Goal: Book appointment/travel/reservation

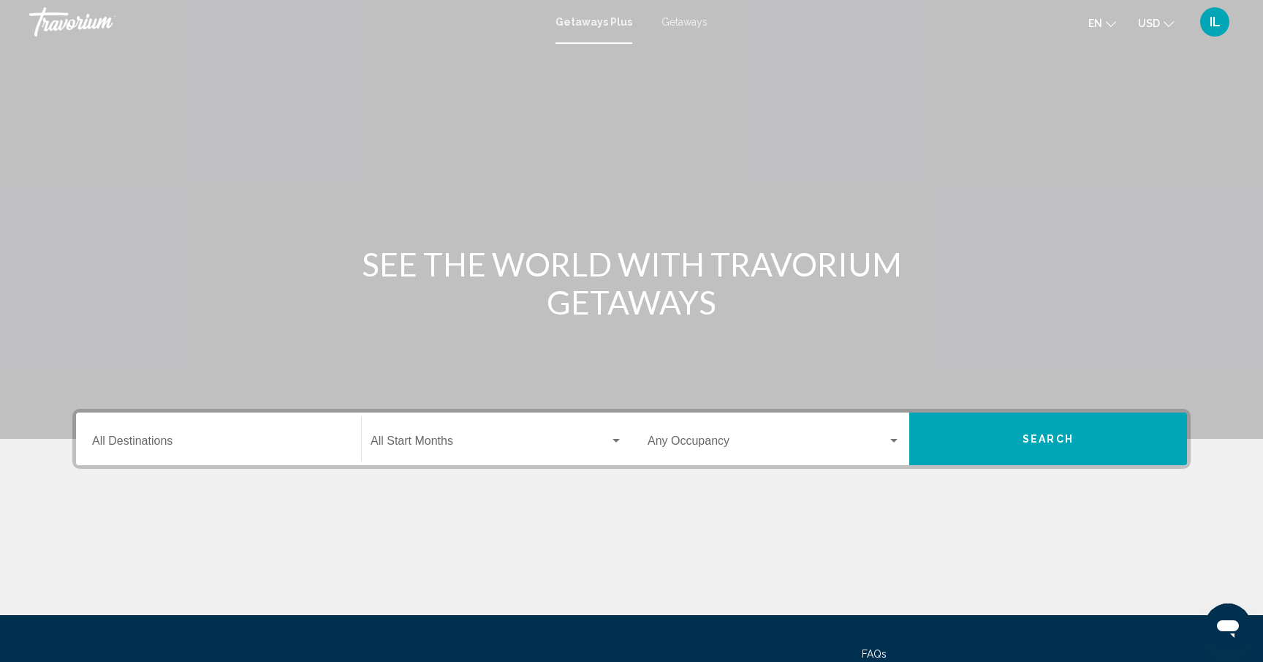
click at [251, 428] on div "Destination All Destinations" at bounding box center [218, 439] width 253 height 46
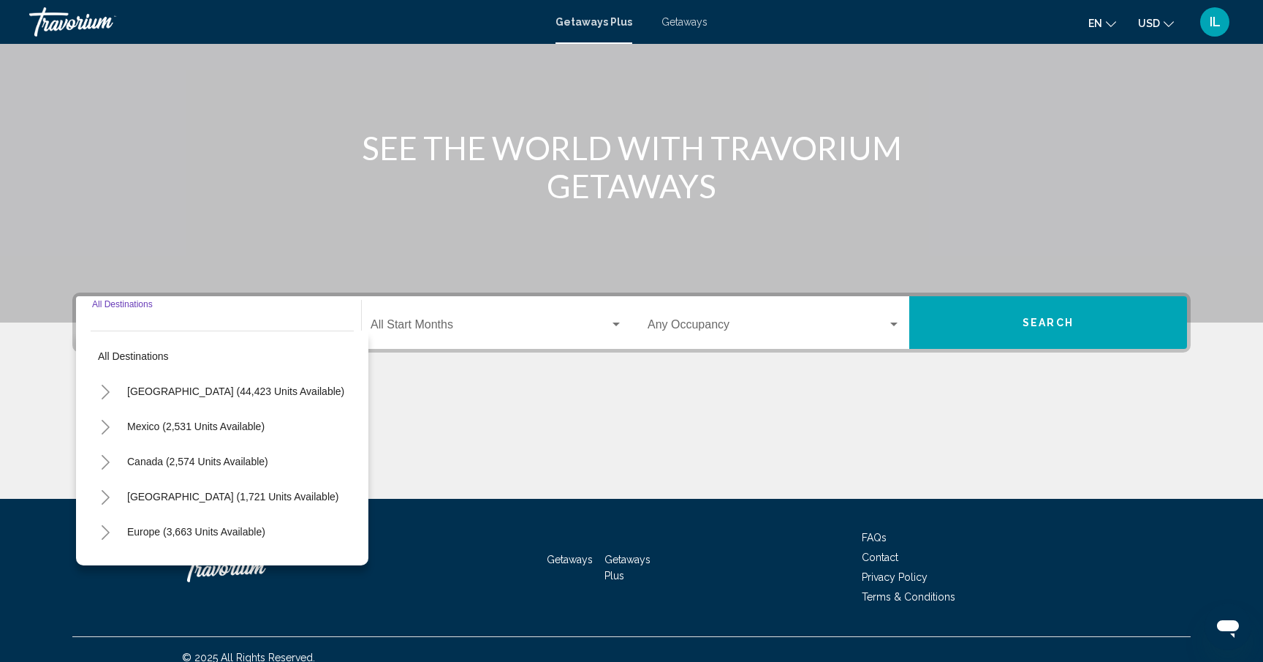
scroll to position [132, 0]
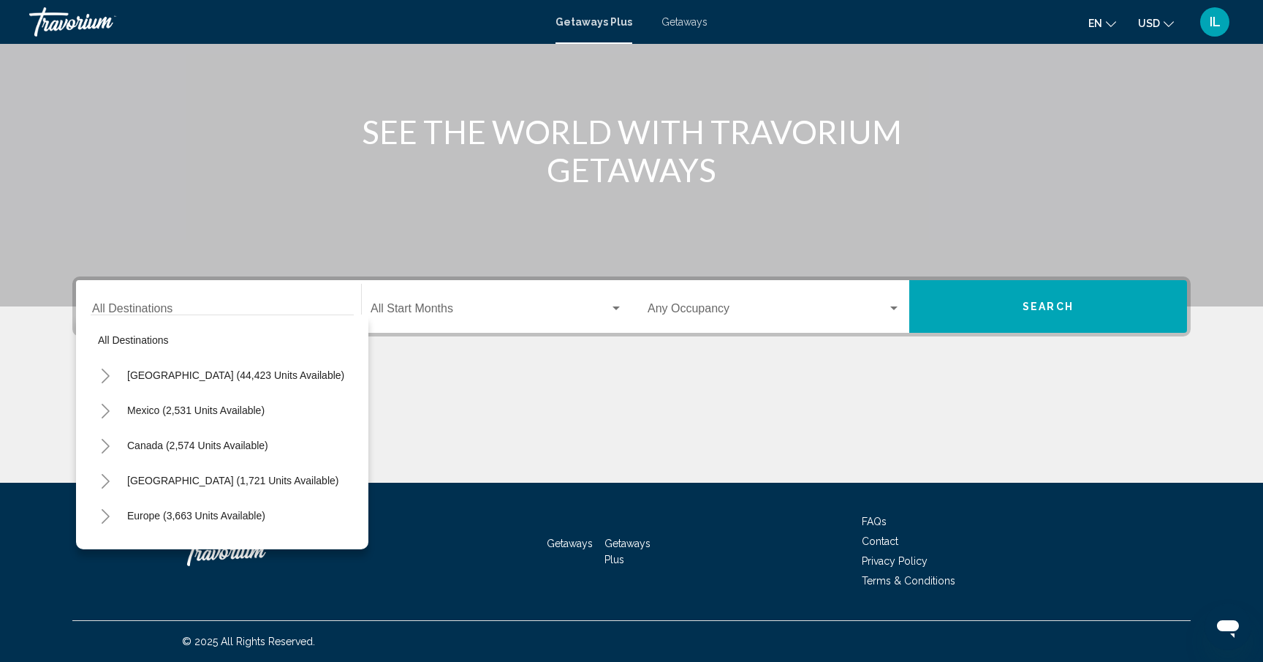
click at [703, 22] on span "Getaways" at bounding box center [685, 22] width 46 height 12
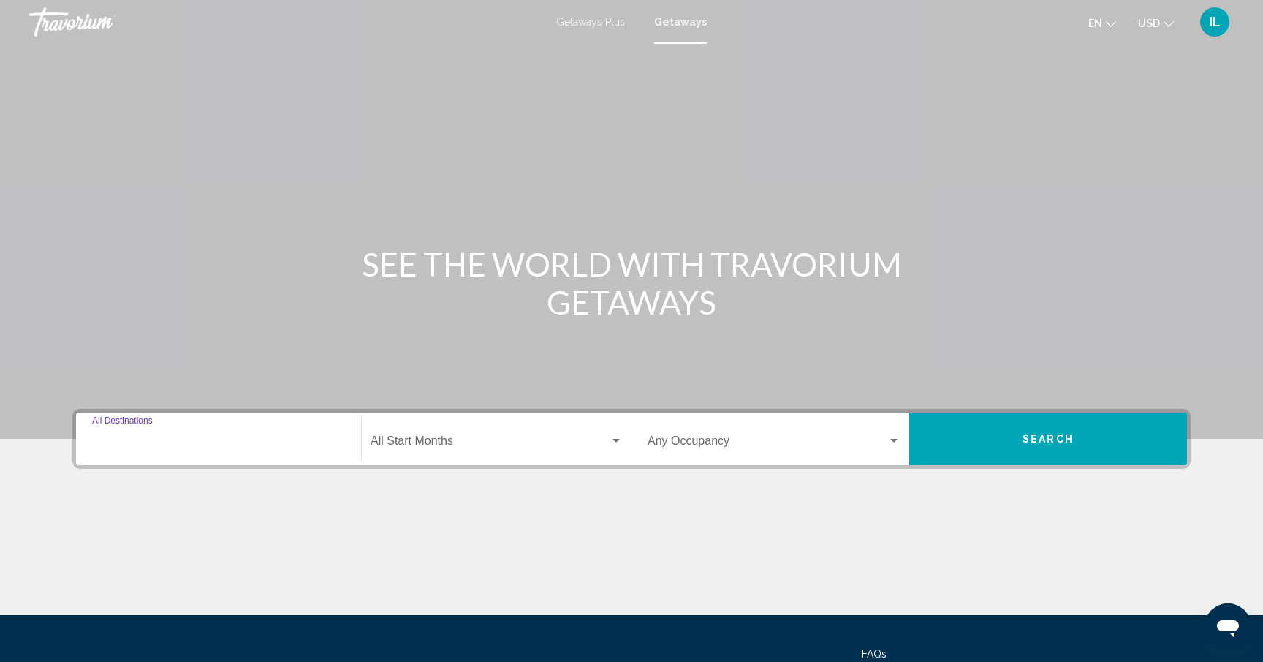
click at [311, 443] on input "Destination All Destinations" at bounding box center [218, 443] width 253 height 13
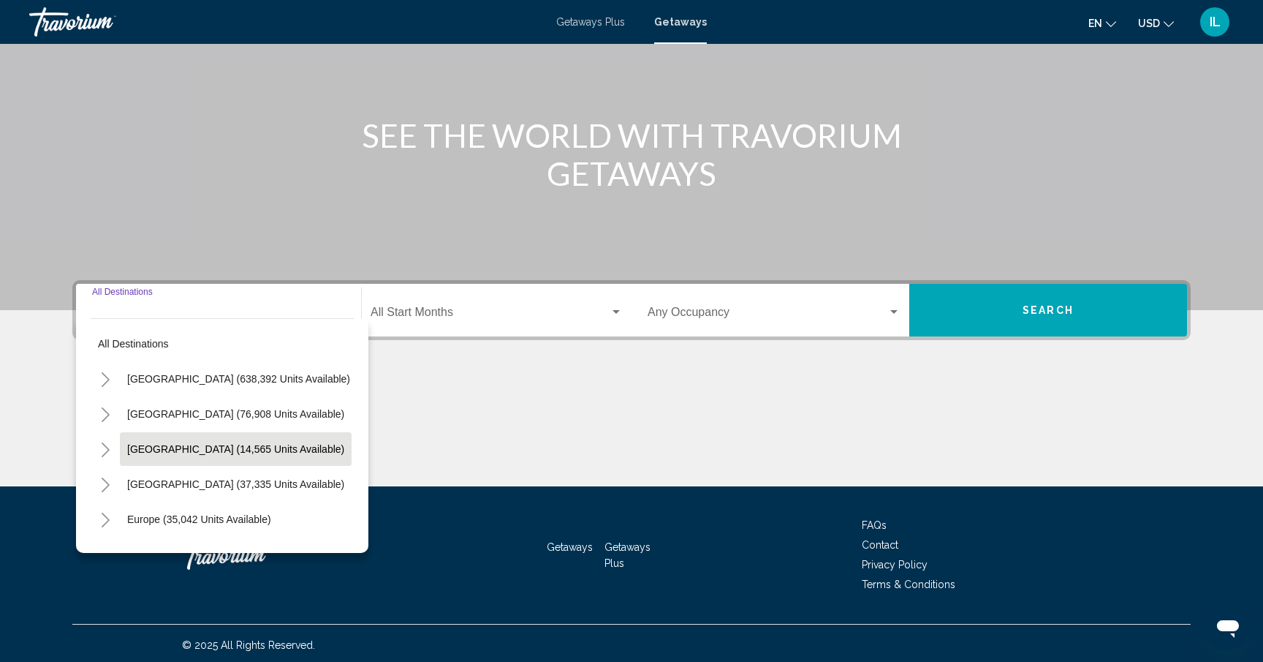
scroll to position [132, 0]
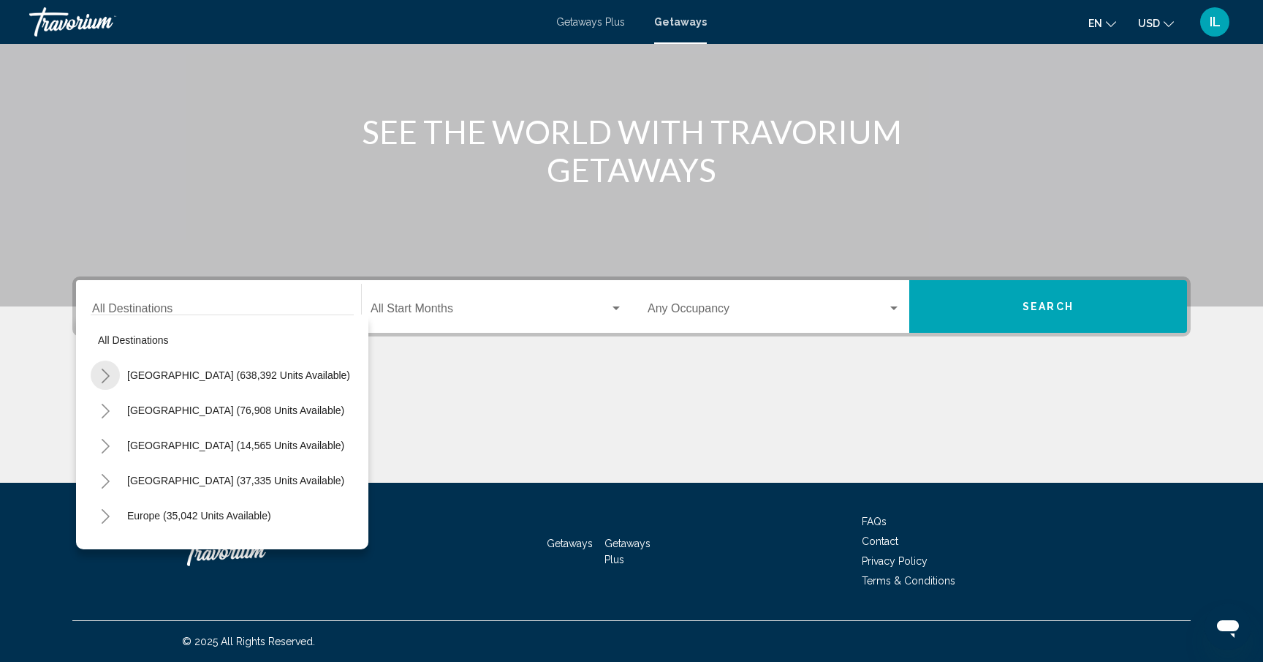
click at [105, 377] on icon "Toggle United States (638,392 units available)" at bounding box center [106, 376] width 8 height 15
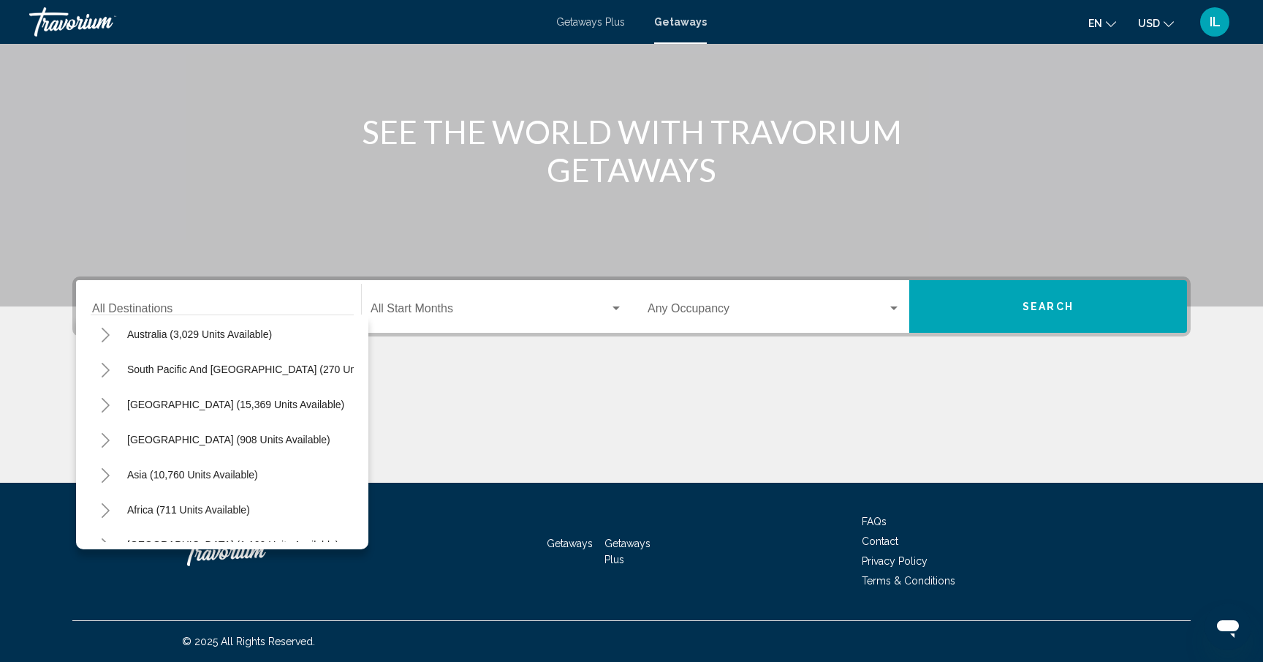
scroll to position [1832, 0]
click at [124, 438] on button "[GEOGRAPHIC_DATA] (908 units available)" at bounding box center [229, 438] width 218 height 34
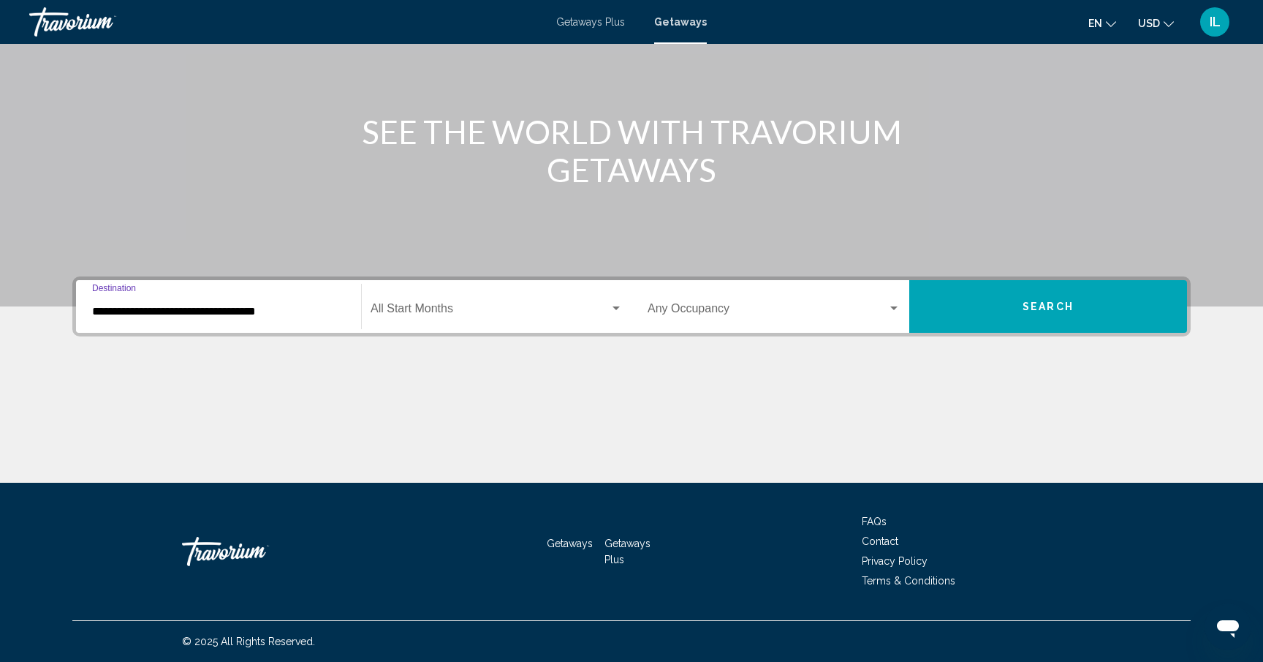
click at [200, 306] on input "**********" at bounding box center [218, 311] width 253 height 13
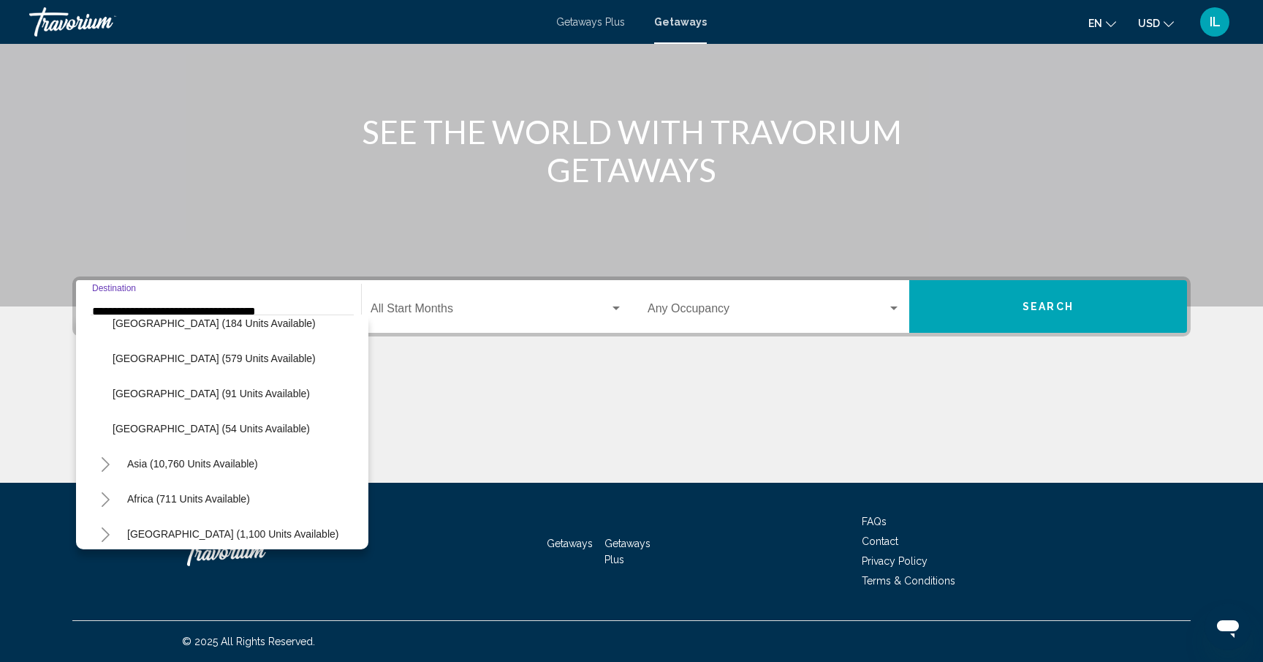
scroll to position [1992, 0]
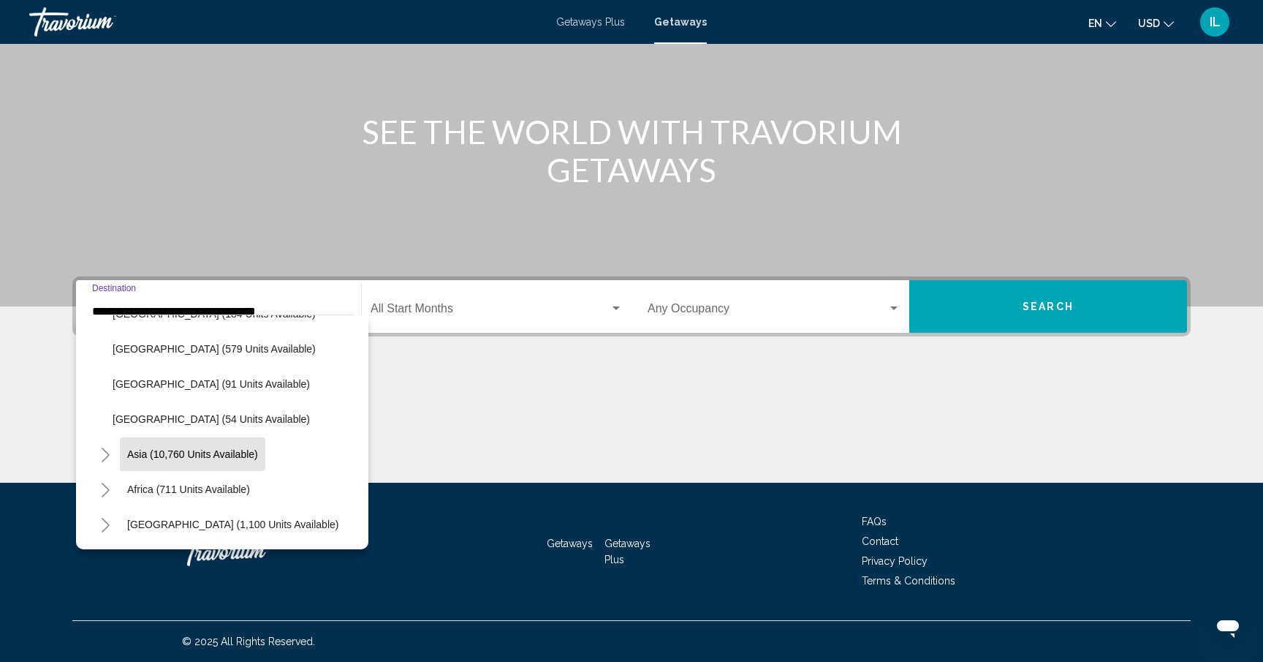
click at [170, 453] on span "Asia (10,760 units available)" at bounding box center [192, 454] width 131 height 12
type input "**********"
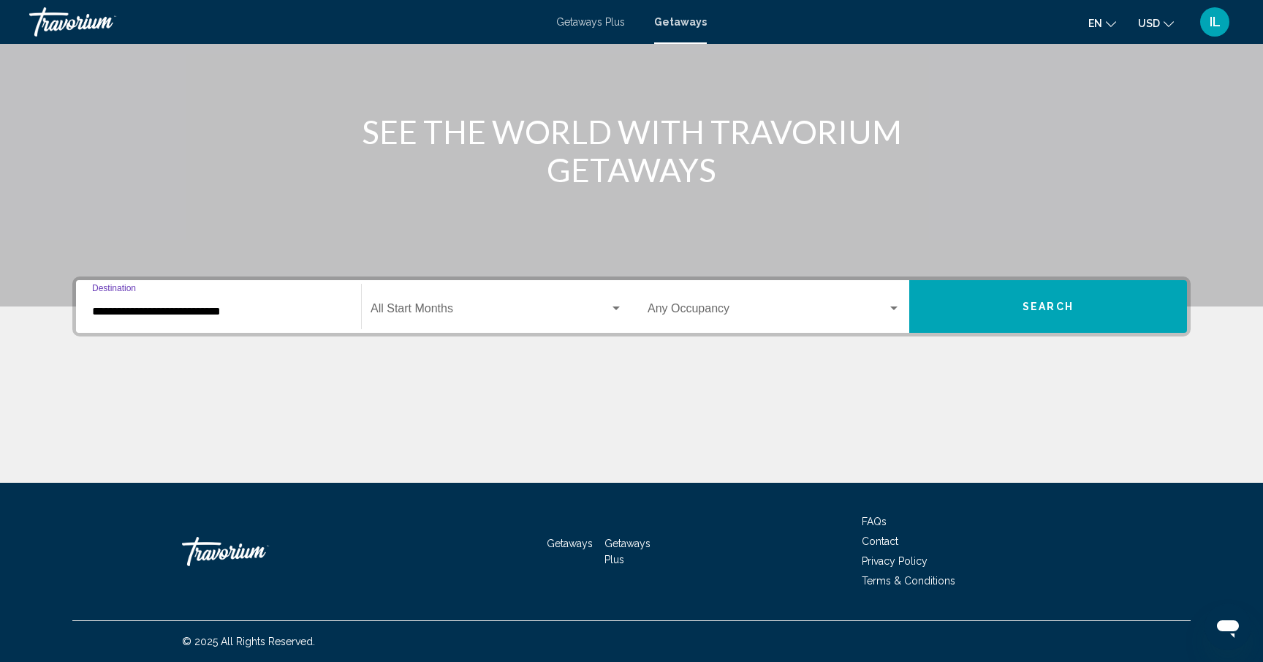
click at [602, 309] on span "Search widget" at bounding box center [490, 311] width 239 height 13
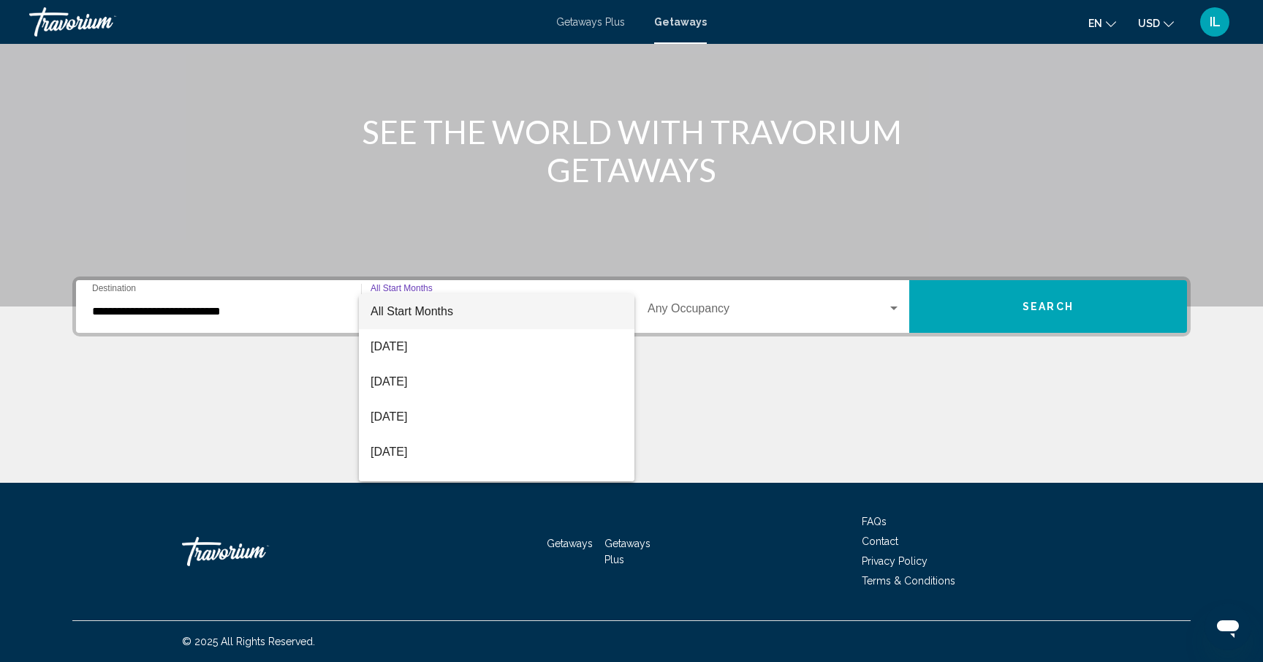
click at [509, 312] on span "All Start Months" at bounding box center [497, 311] width 252 height 35
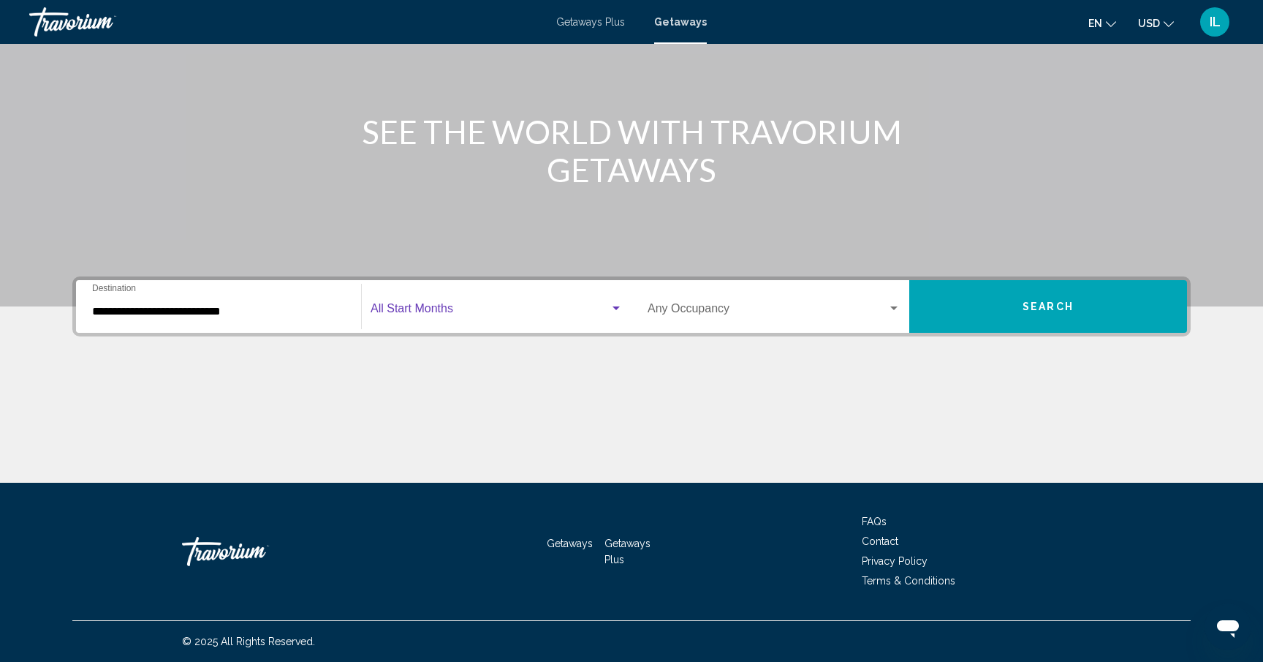
click at [888, 310] on div "Search widget" at bounding box center [894, 309] width 13 height 12
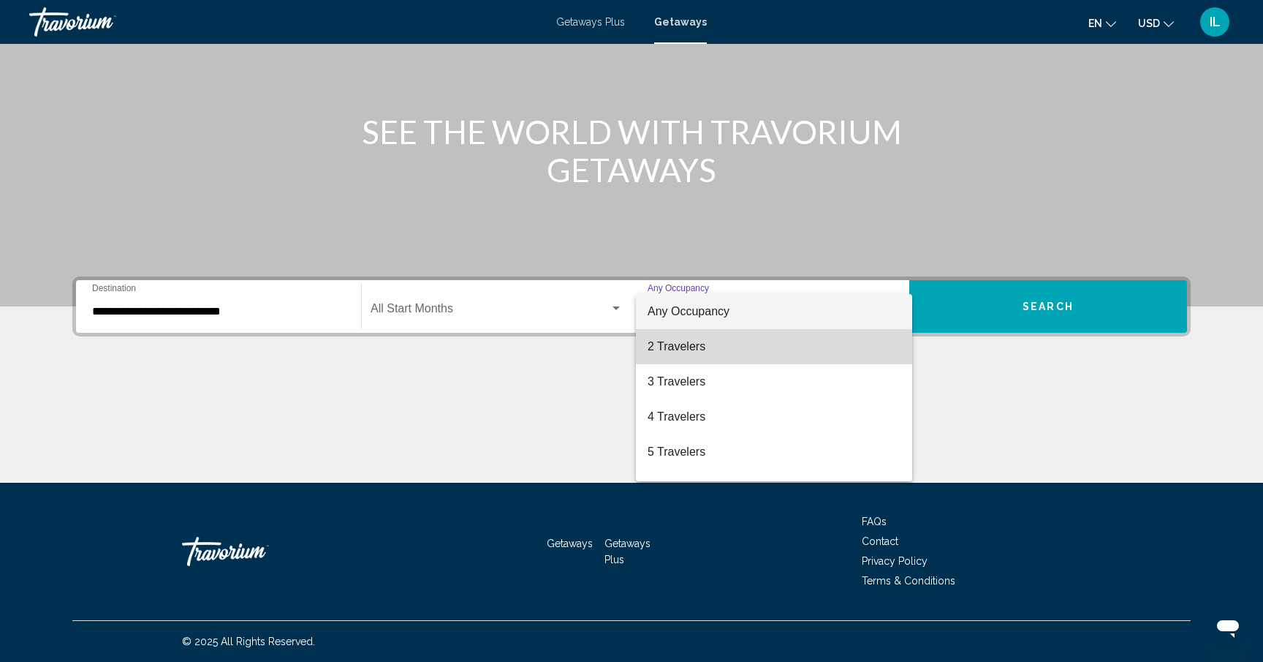
click at [752, 352] on span "2 Travelers" at bounding box center [774, 346] width 253 height 35
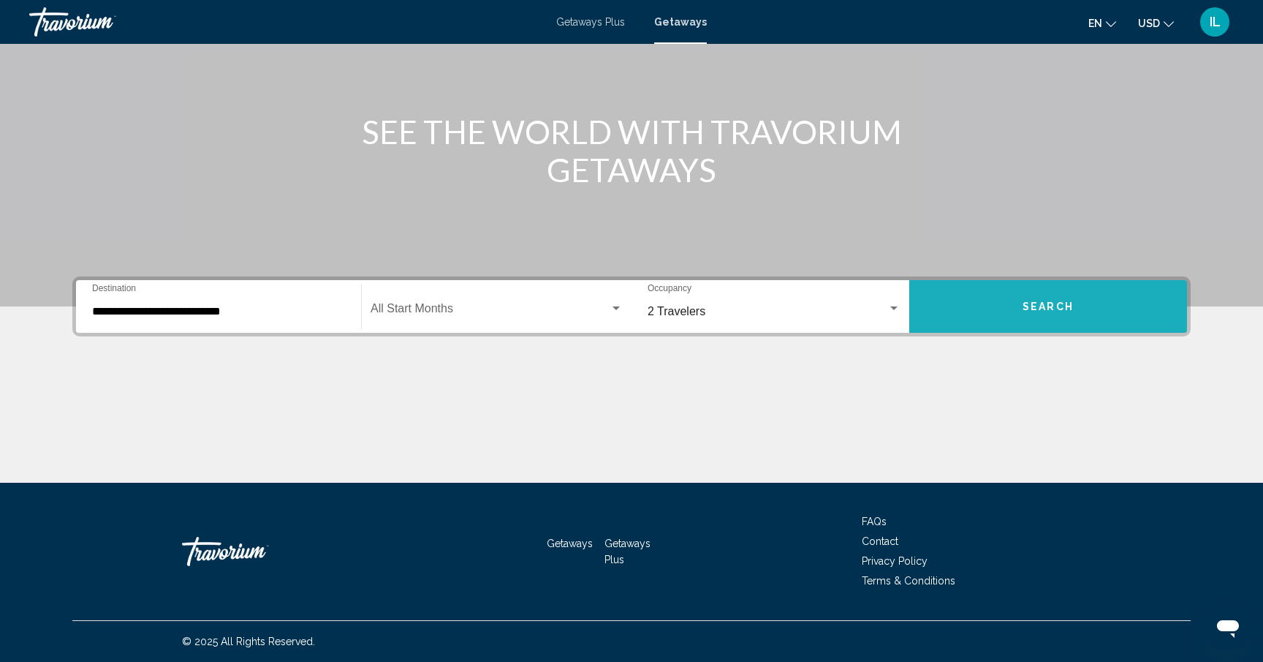
click at [998, 304] on button "Search" at bounding box center [1049, 306] width 278 height 53
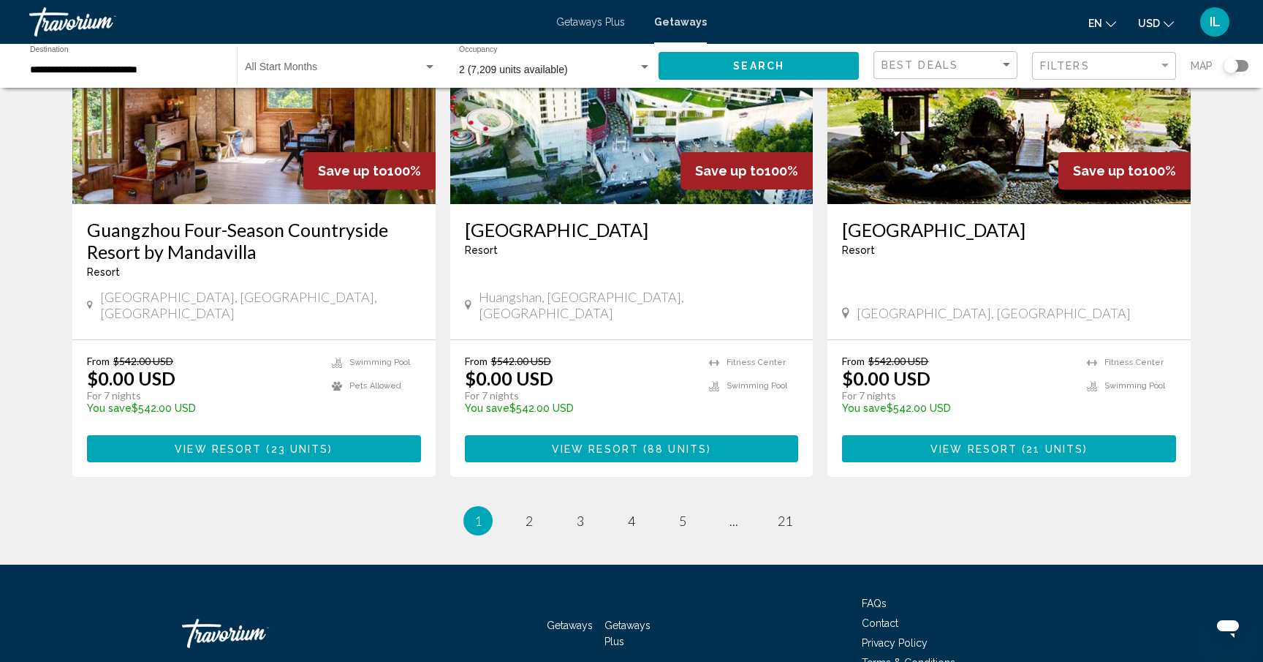
scroll to position [1742, 0]
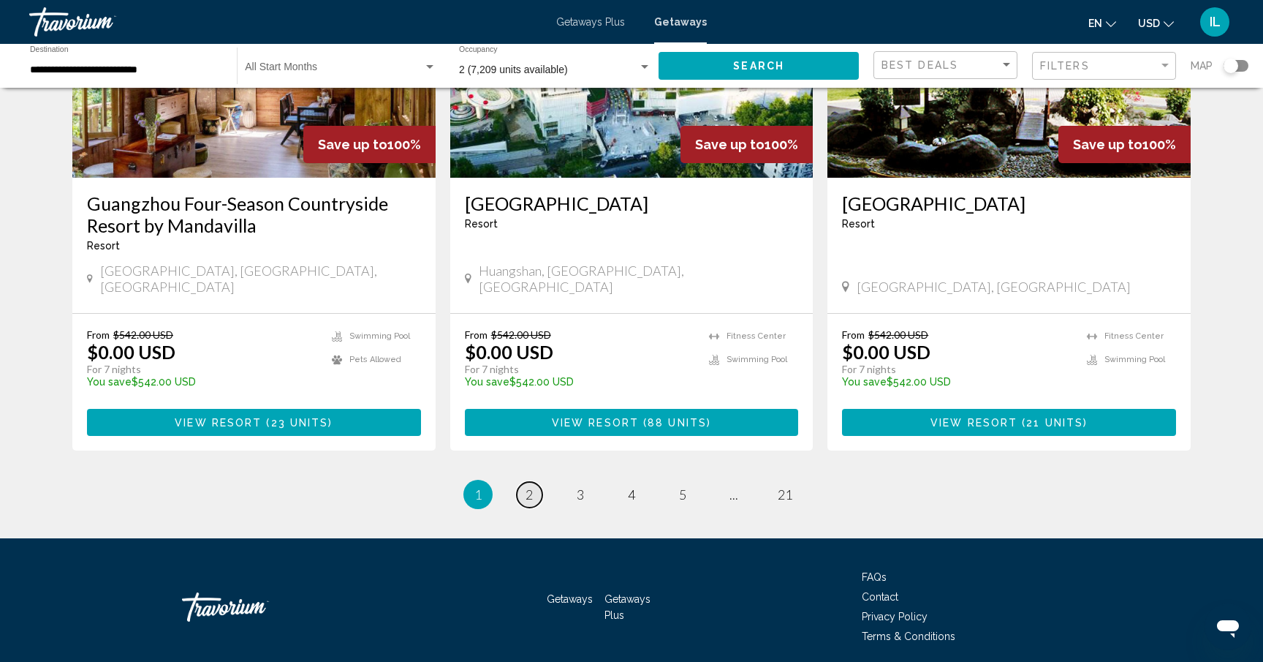
click at [537, 482] on link "page 2" at bounding box center [530, 495] width 26 height 26
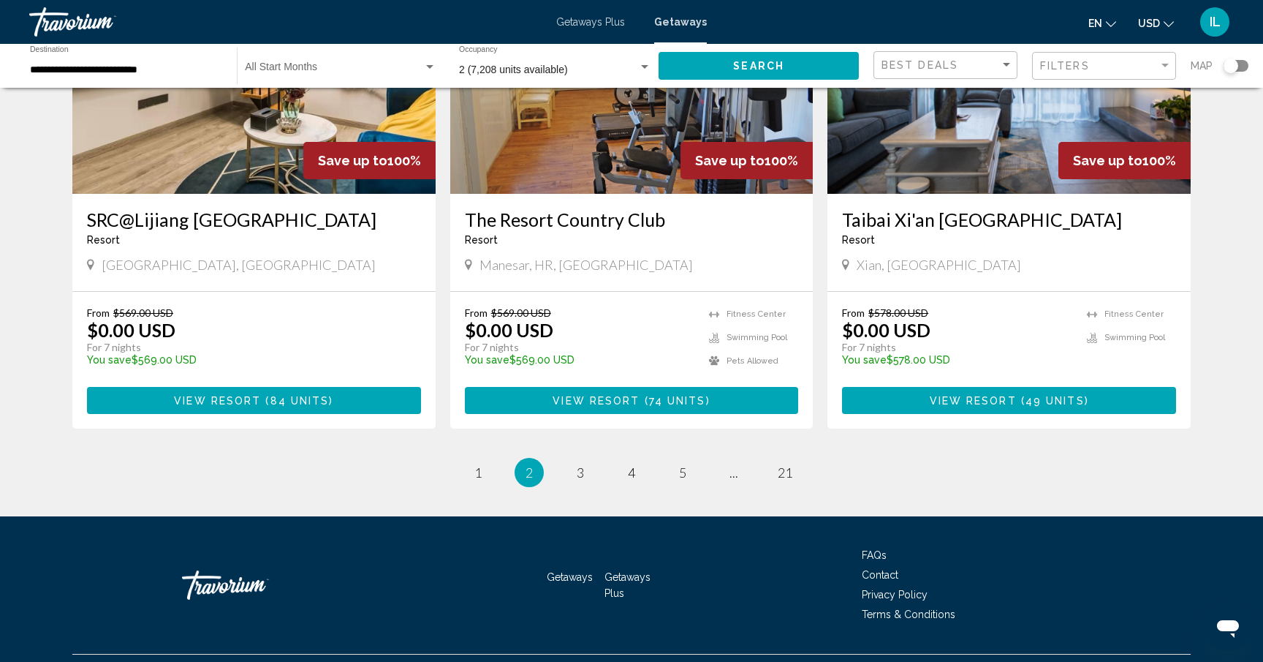
scroll to position [1765, 0]
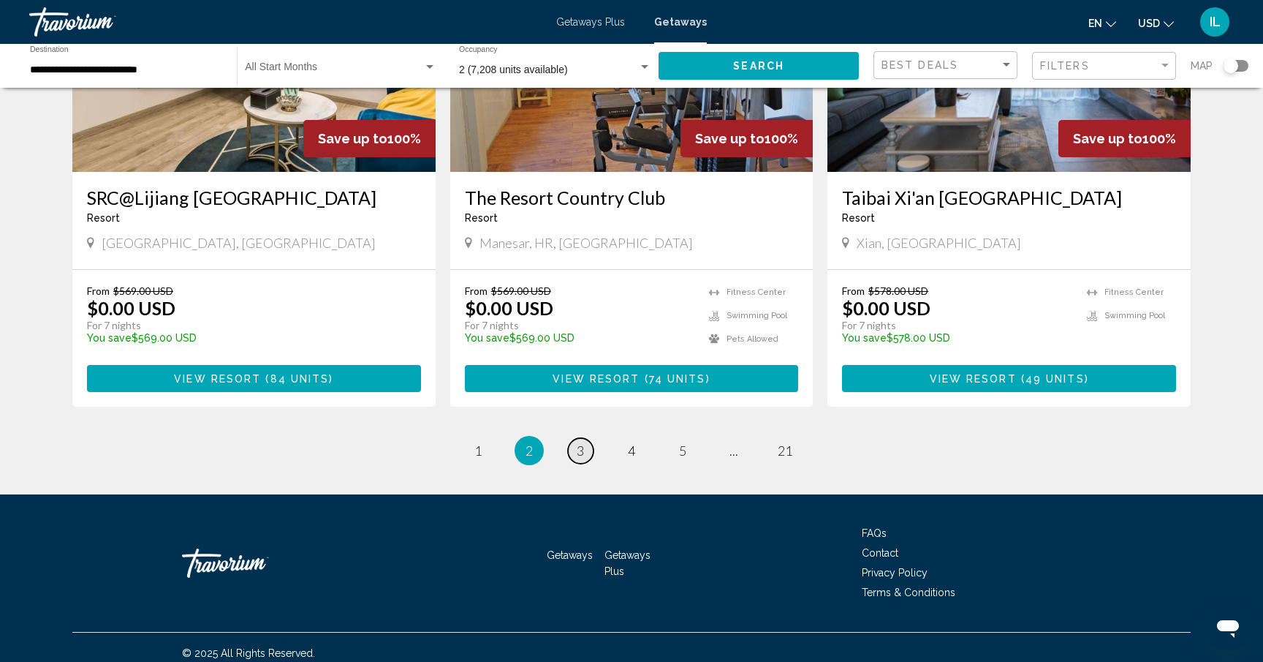
click at [582, 443] on span "3" at bounding box center [580, 450] width 7 height 16
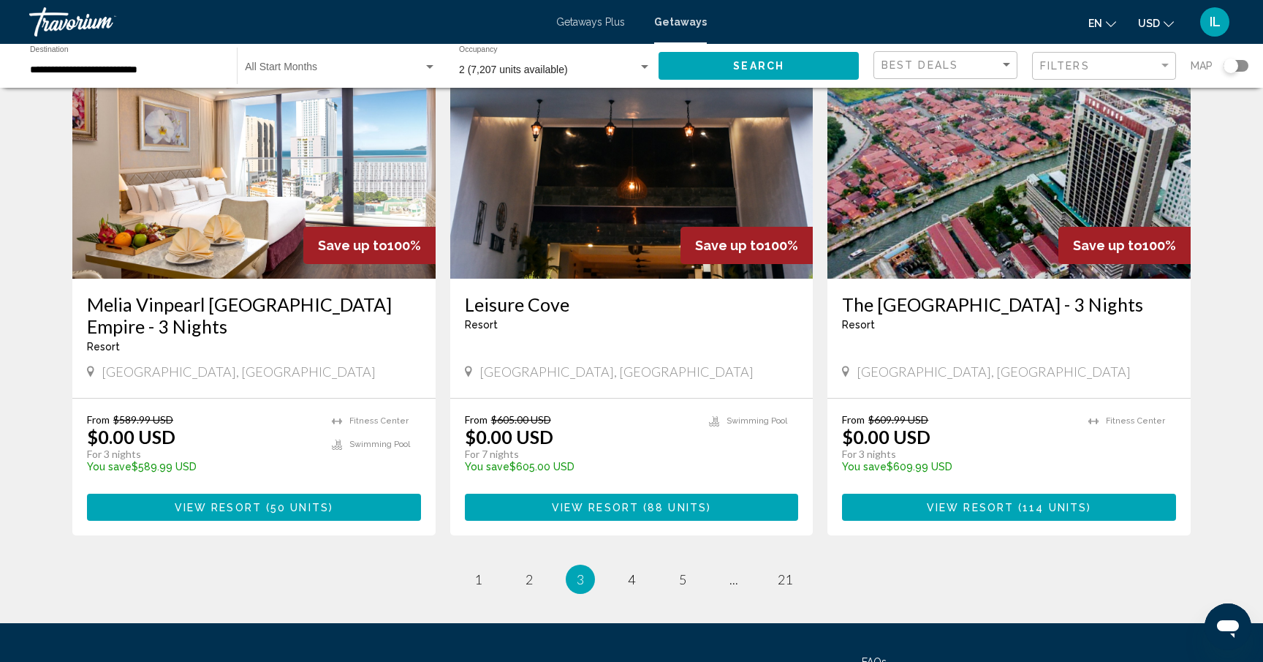
scroll to position [1764, 0]
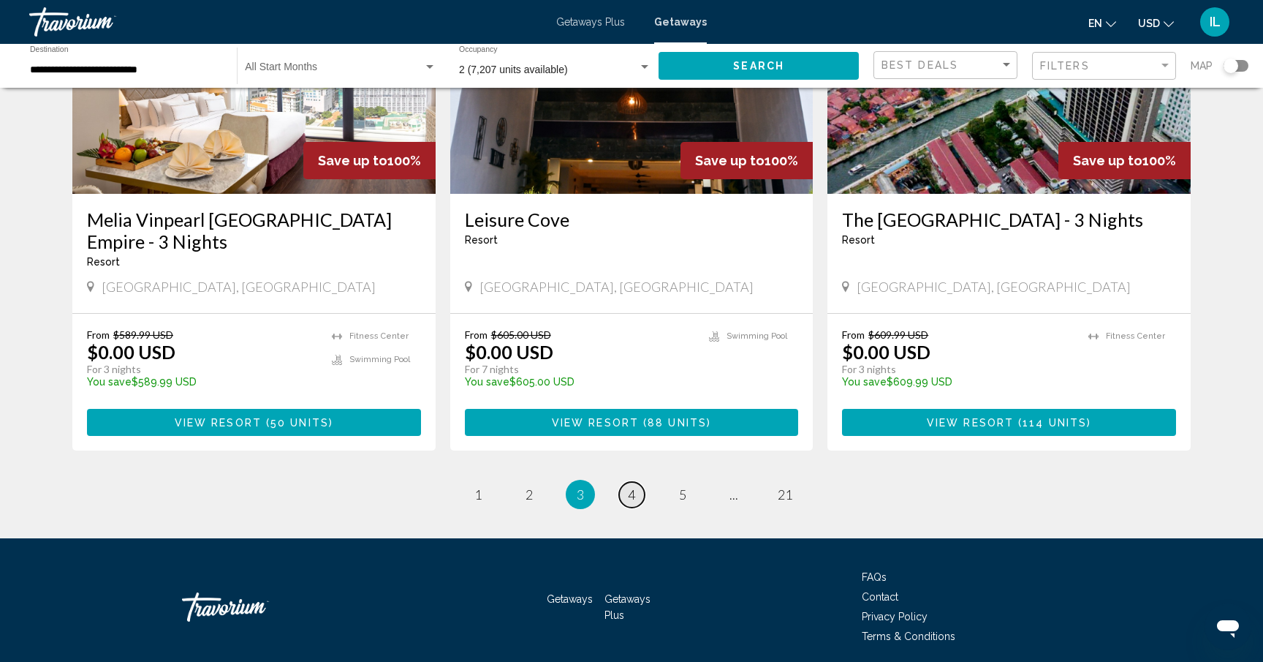
click at [630, 486] on span "4" at bounding box center [631, 494] width 7 height 16
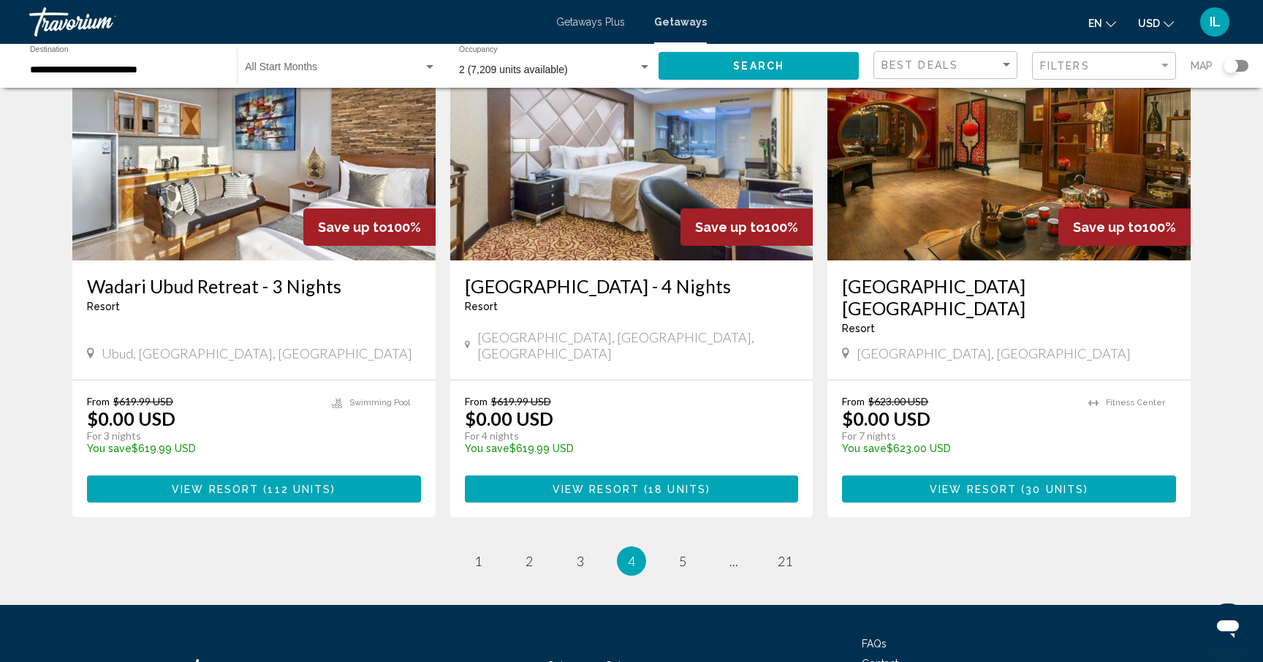
scroll to position [1741, 0]
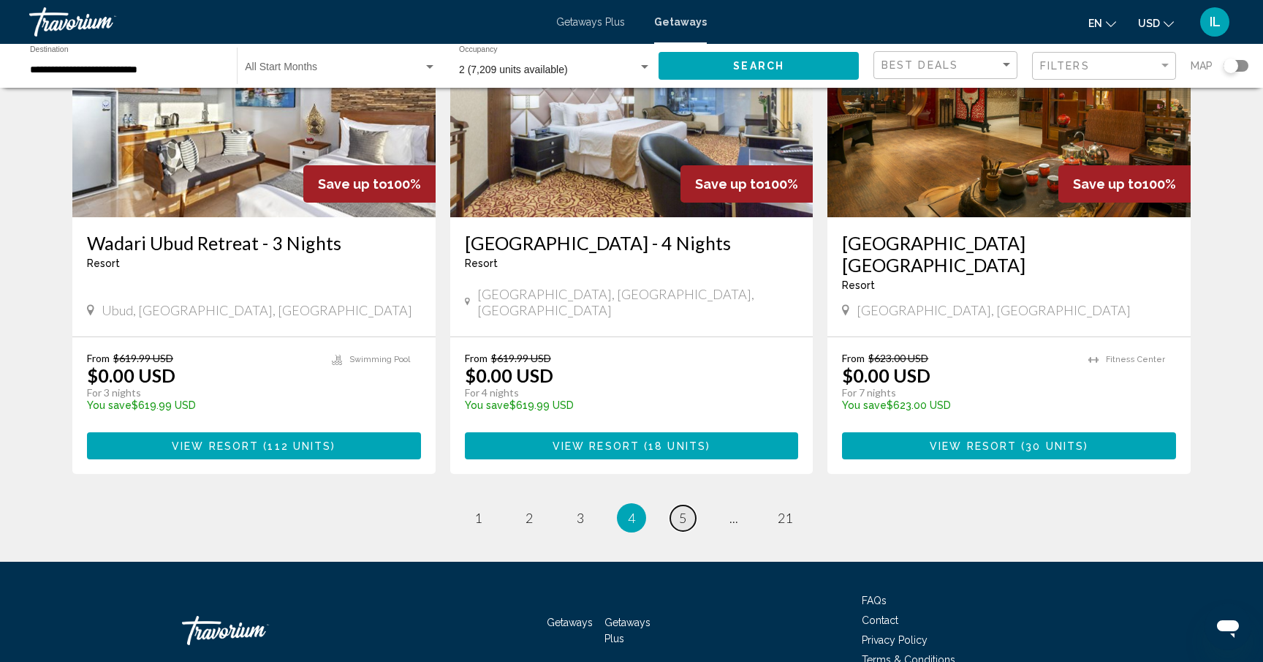
click at [672, 505] on link "page 5" at bounding box center [683, 518] width 26 height 26
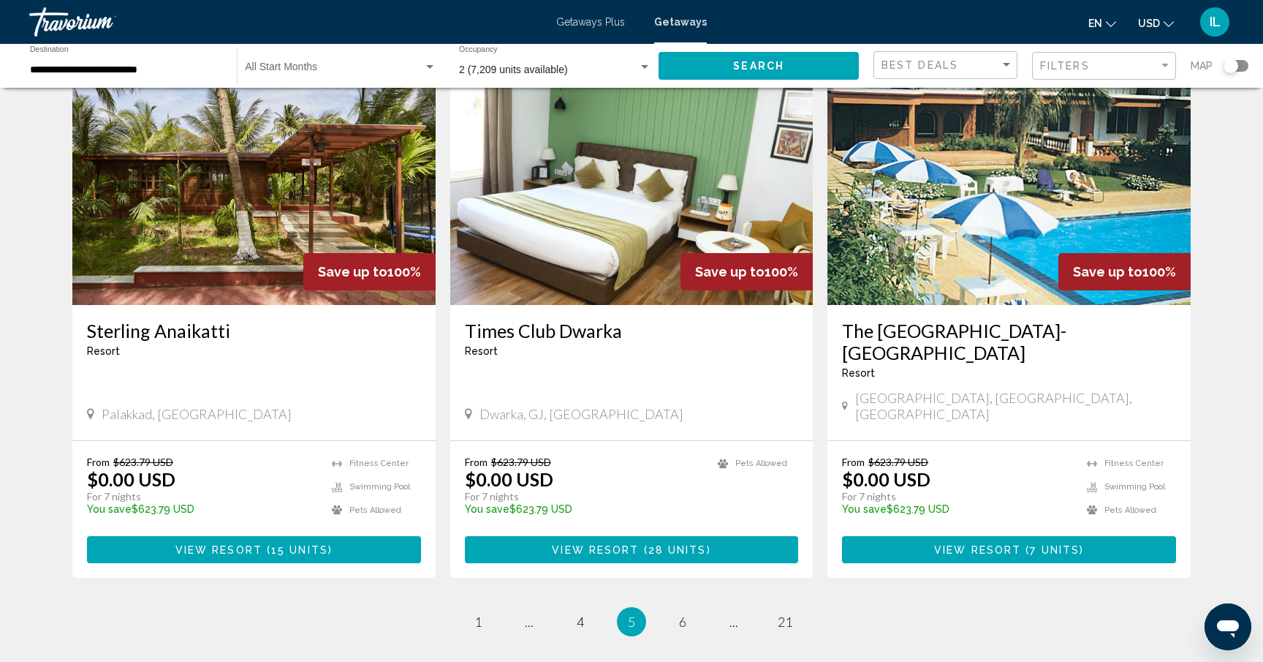
scroll to position [1720, 0]
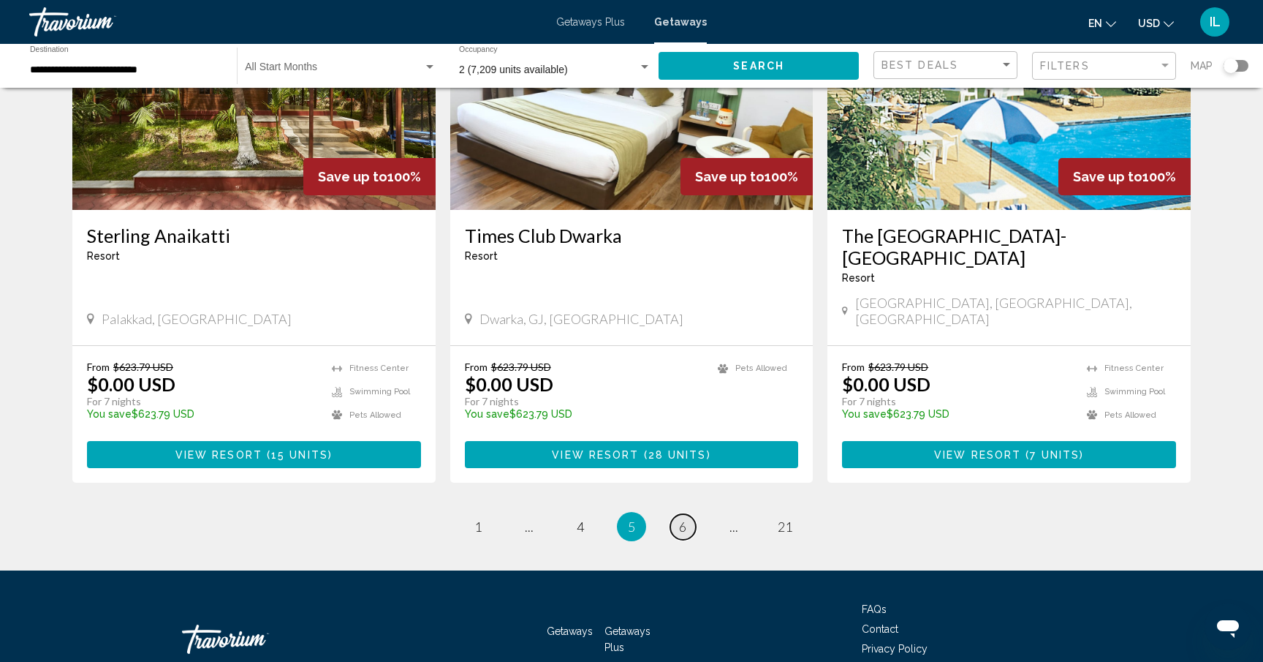
click at [676, 514] on link "page 6" at bounding box center [683, 527] width 26 height 26
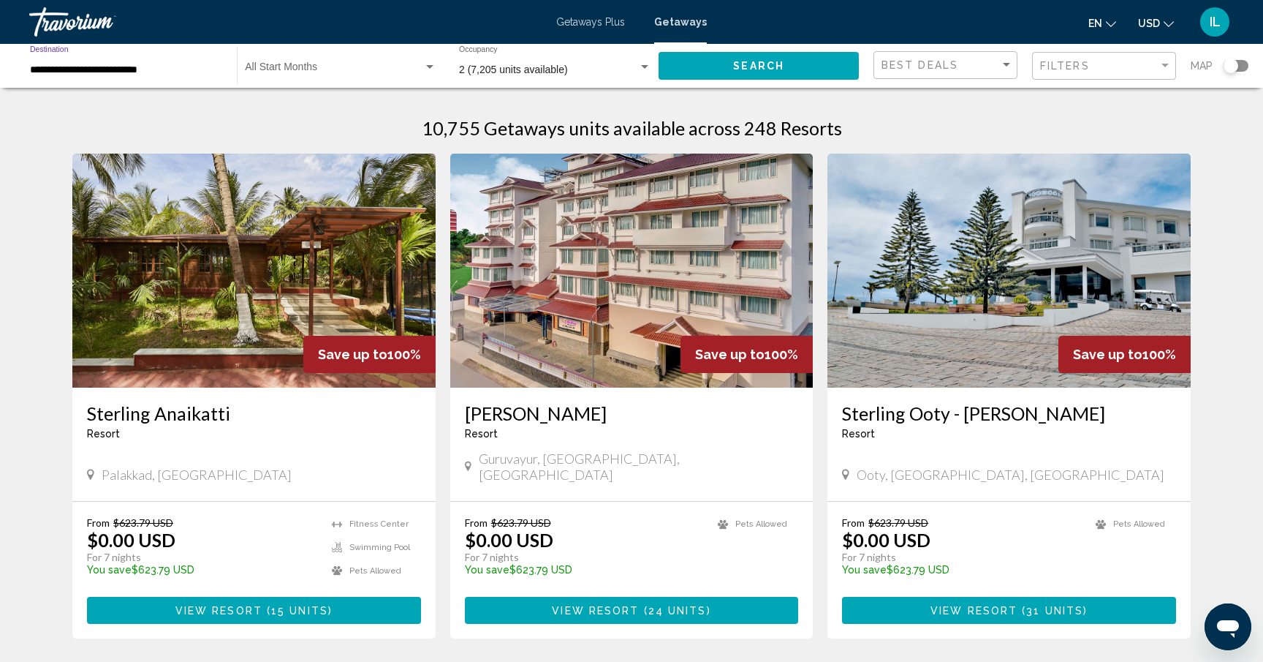
click at [108, 70] on input "**********" at bounding box center [126, 70] width 192 height 12
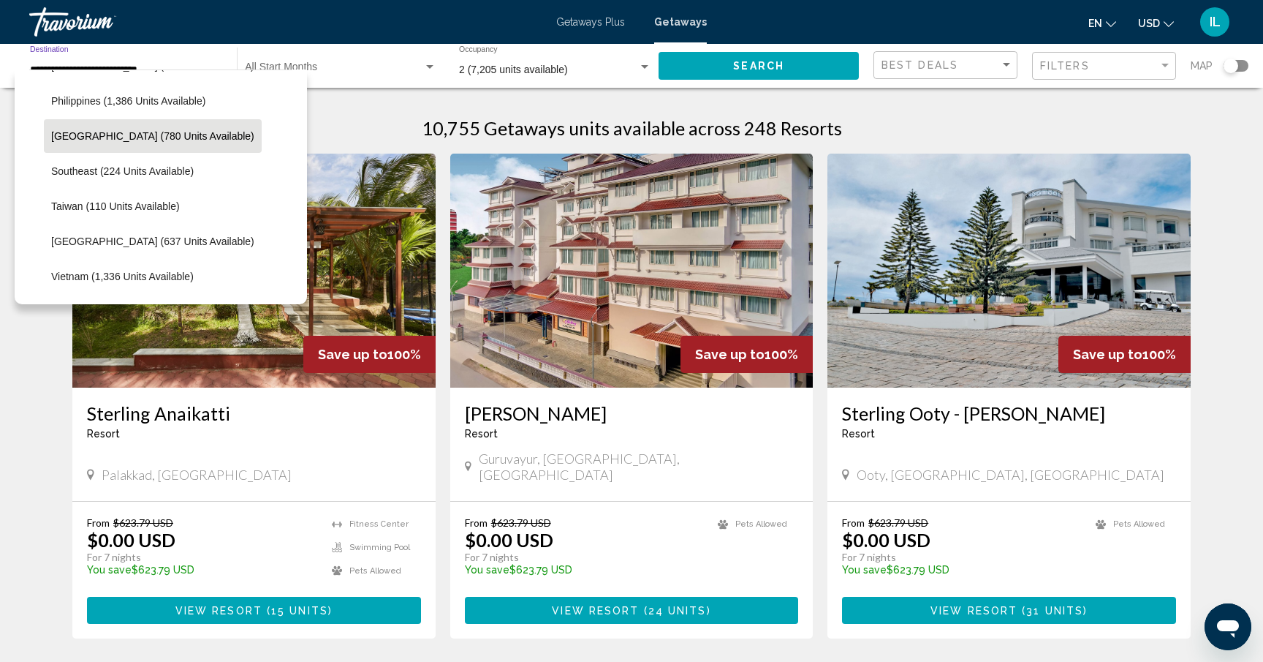
scroll to position [681, 0]
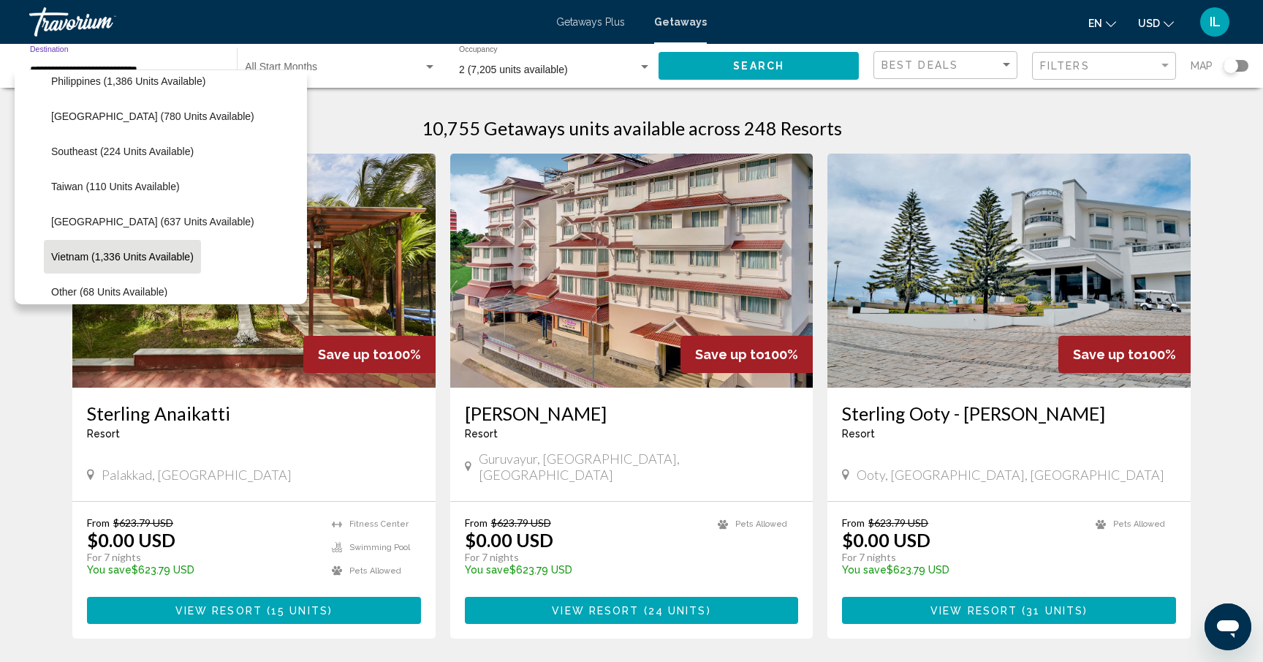
click at [123, 248] on button "Vietnam (1,336 units available)" at bounding box center [122, 257] width 157 height 34
type input "**********"
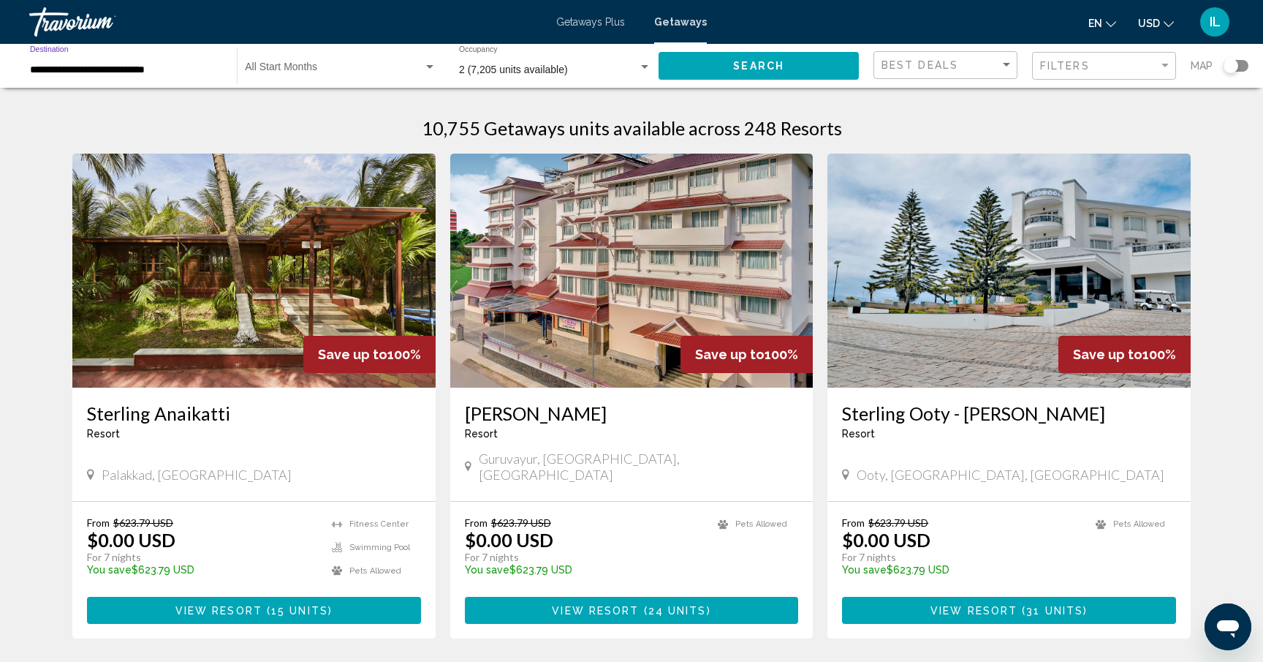
click at [744, 68] on span "Search" at bounding box center [758, 67] width 51 height 12
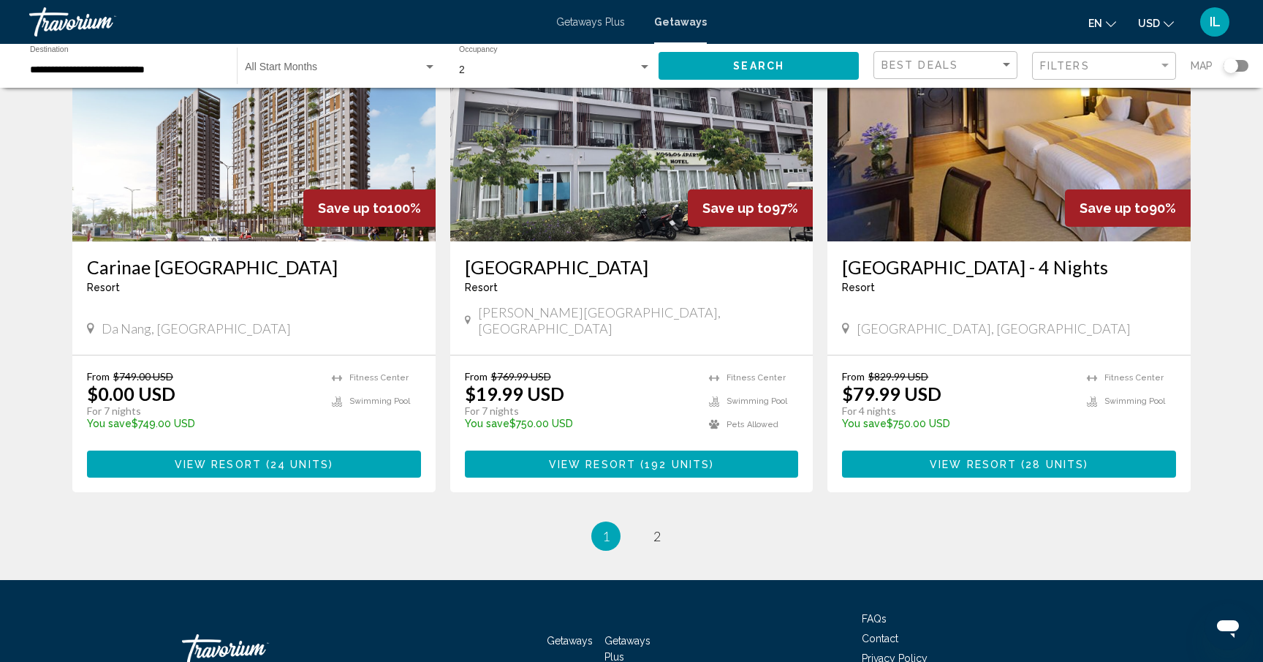
scroll to position [1808, 0]
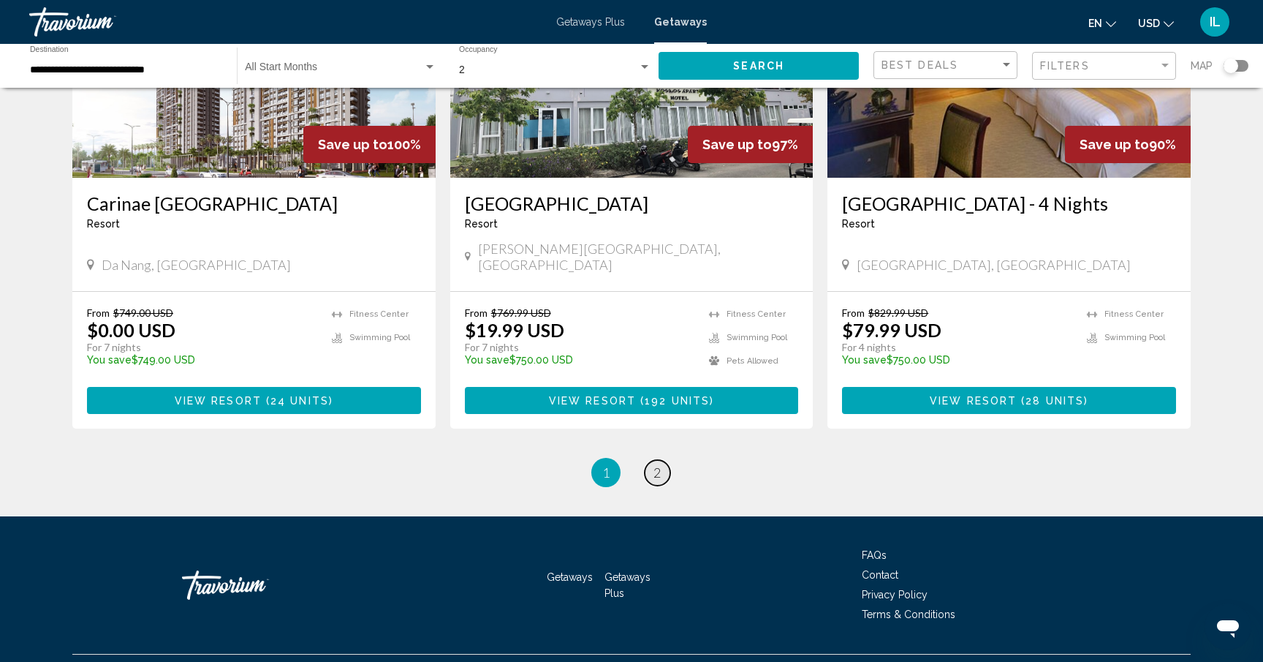
click at [663, 460] on link "page 2" at bounding box center [658, 473] width 26 height 26
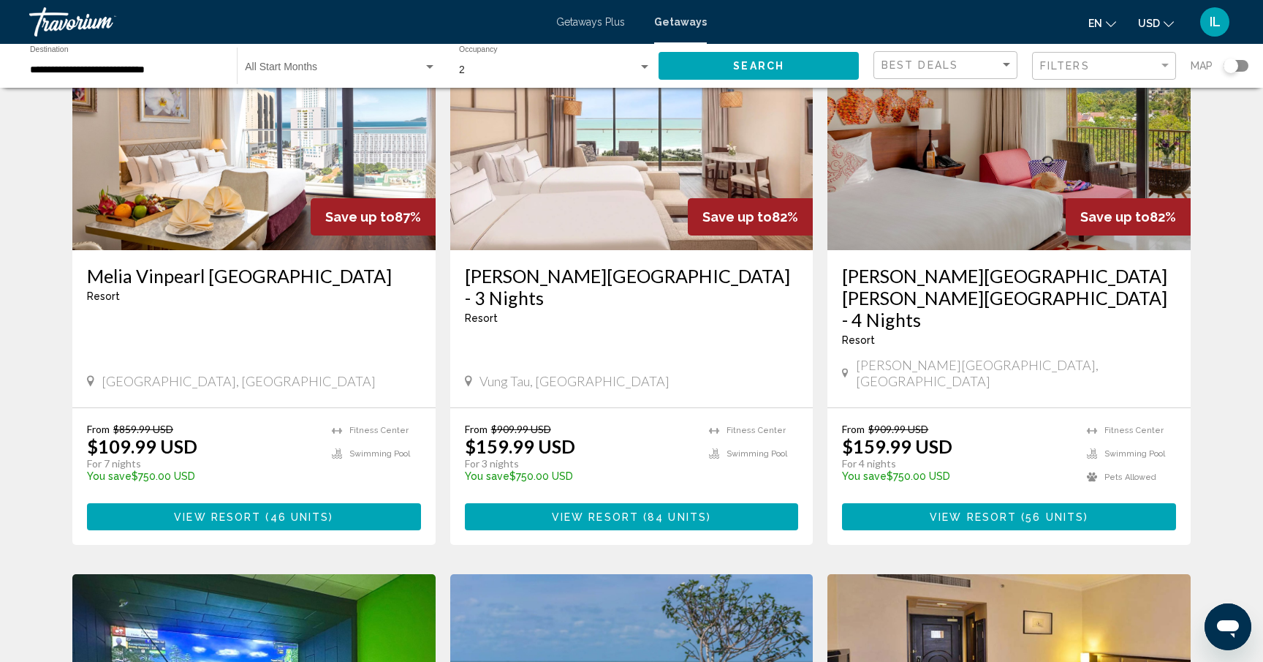
scroll to position [143, 0]
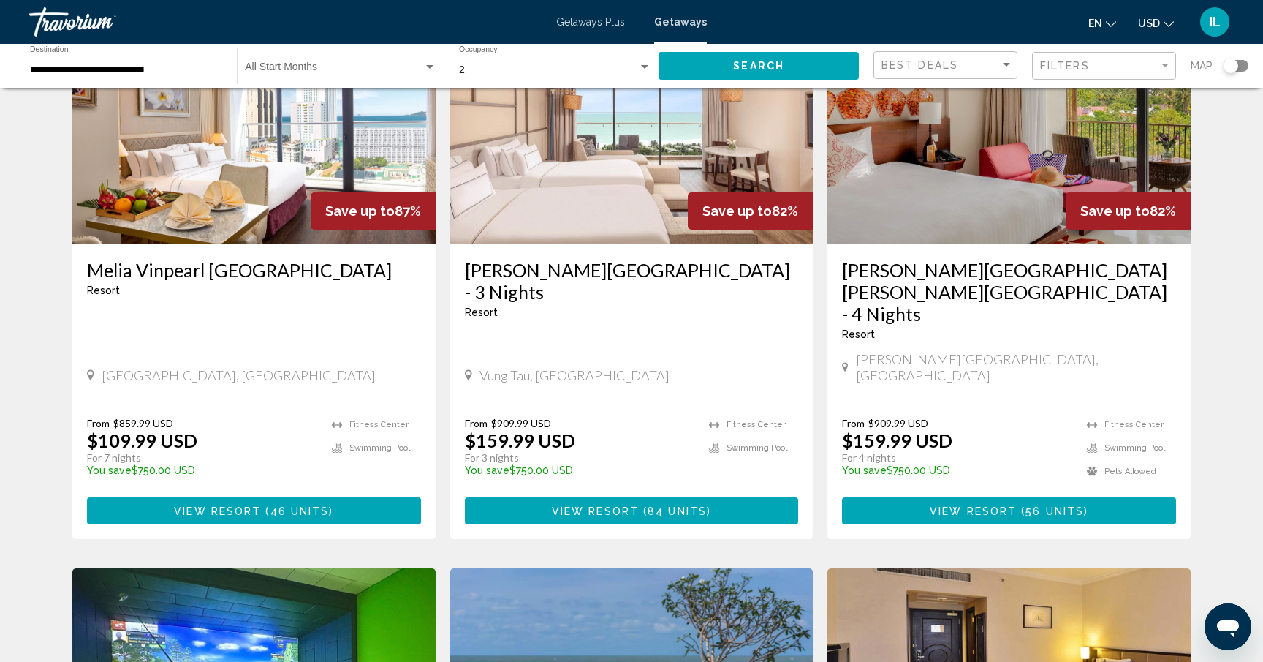
click at [239, 202] on img "Main content" at bounding box center [253, 127] width 363 height 234
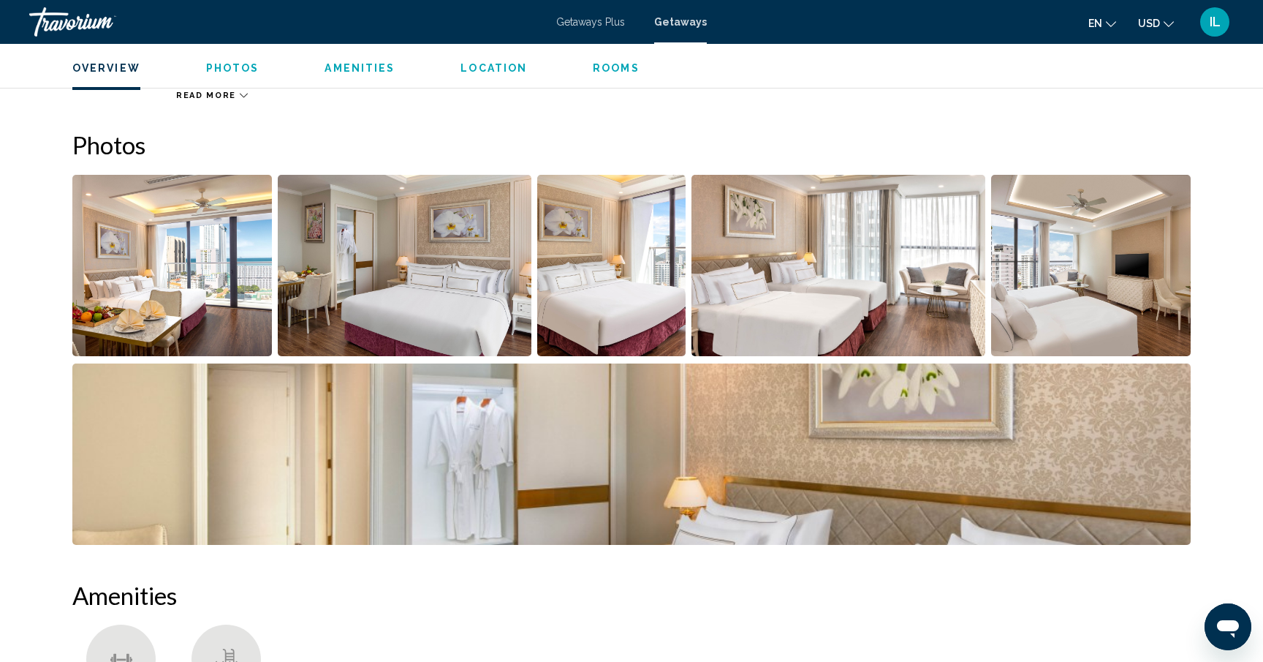
scroll to position [591, 0]
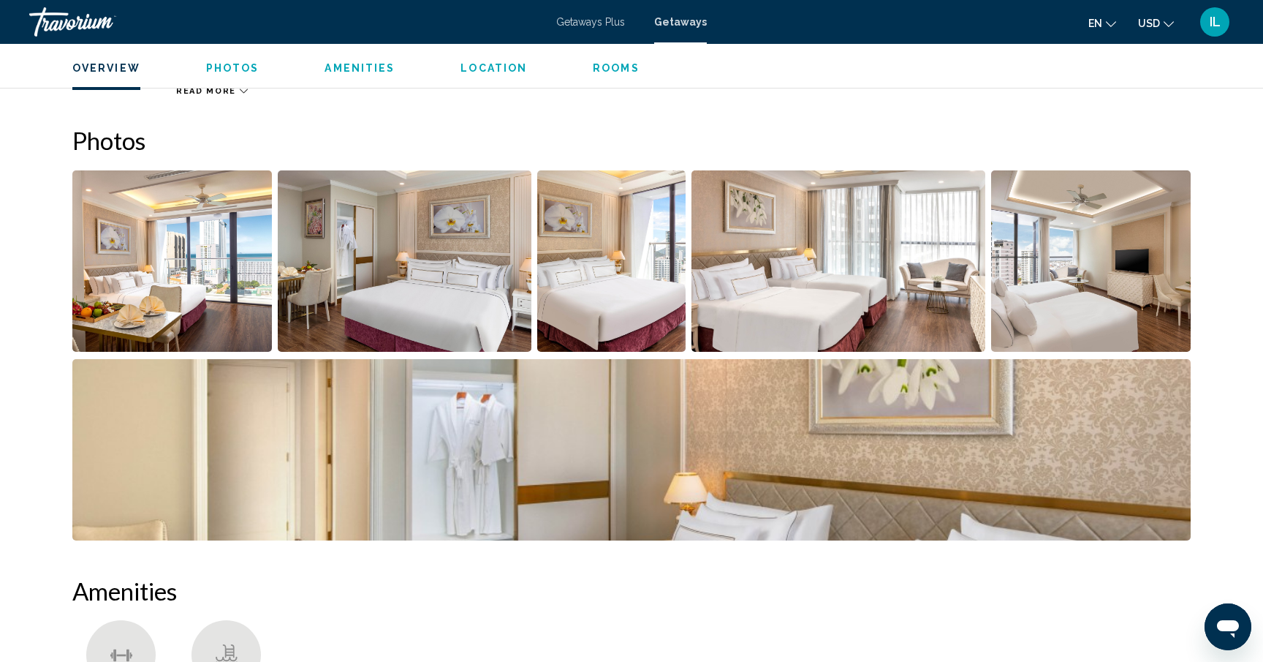
click at [225, 252] on img "Open full-screen image slider" at bounding box center [172, 260] width 200 height 181
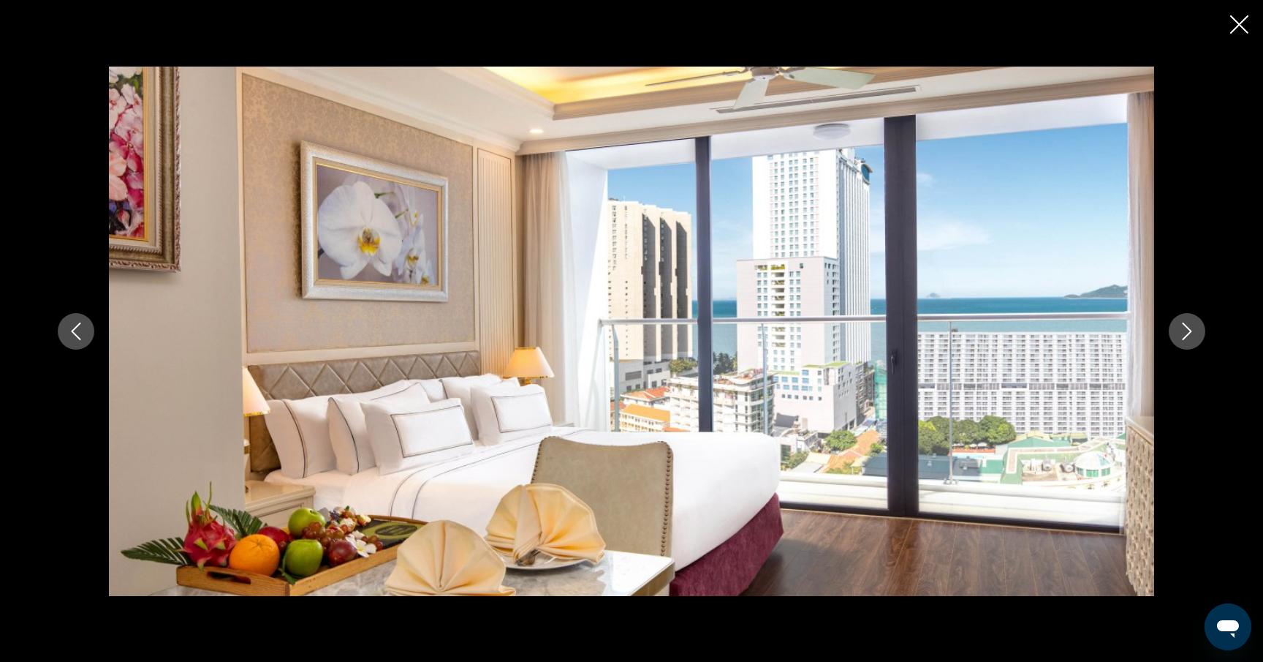
click at [1194, 336] on icon "Next image" at bounding box center [1188, 331] width 18 height 18
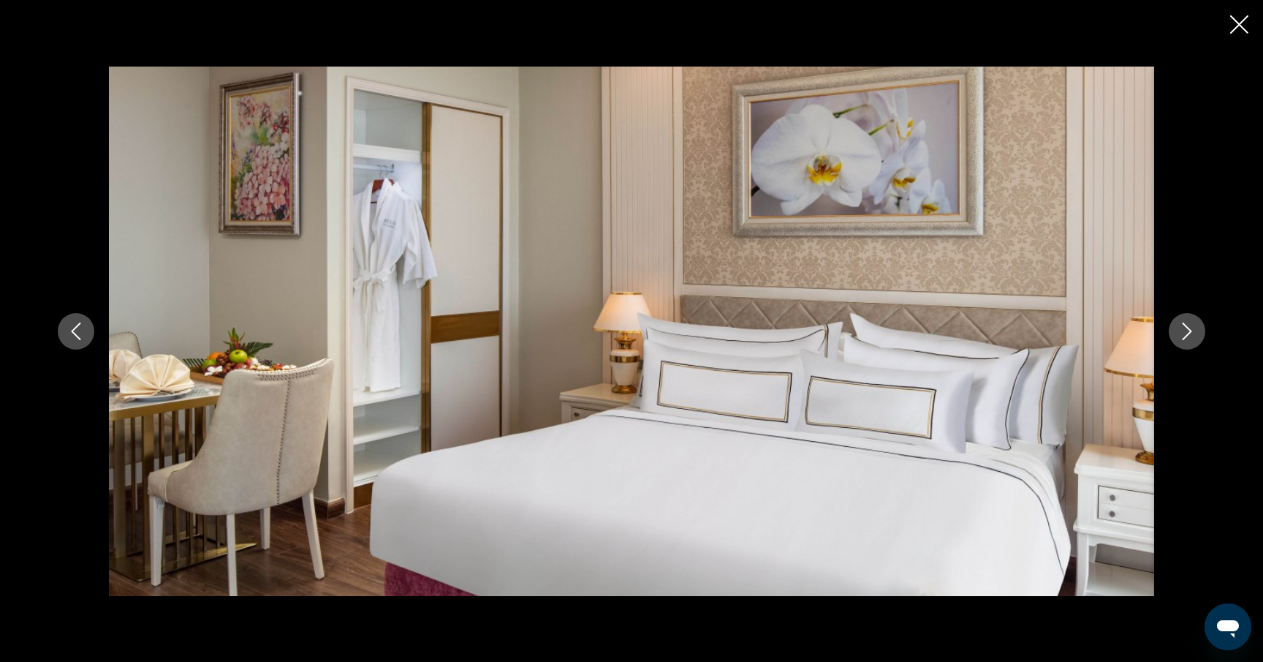
click at [1194, 336] on icon "Next image" at bounding box center [1188, 331] width 18 height 18
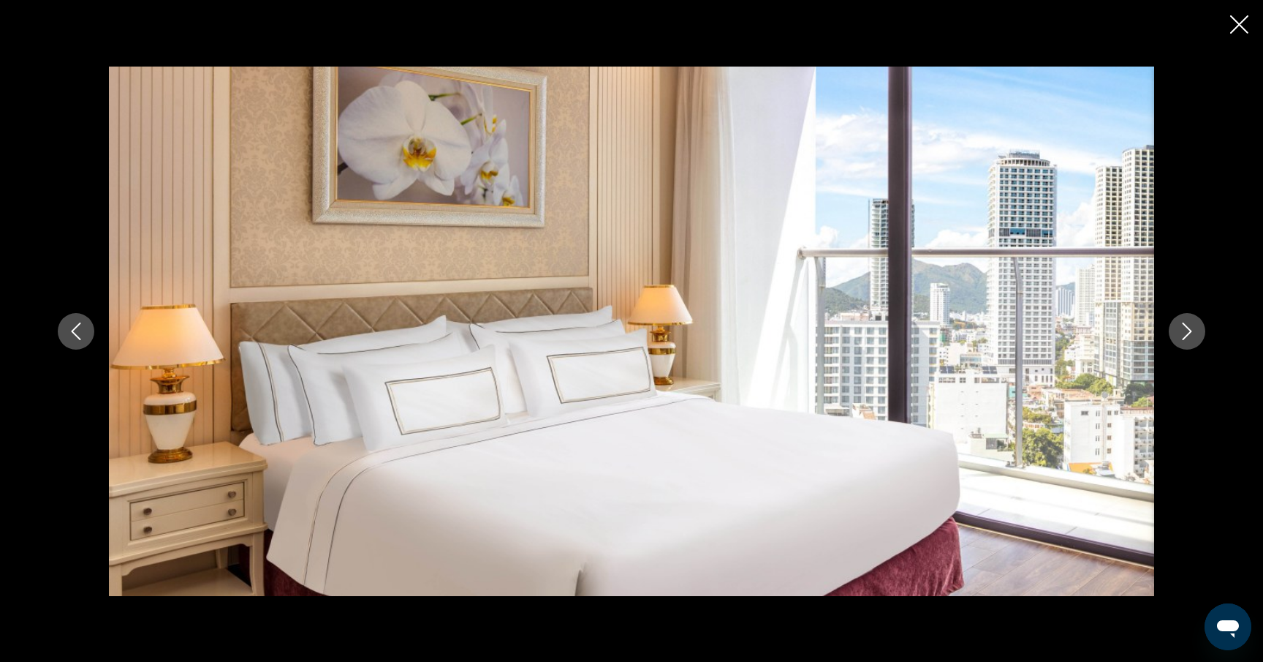
click at [1194, 336] on icon "Next image" at bounding box center [1188, 331] width 18 height 18
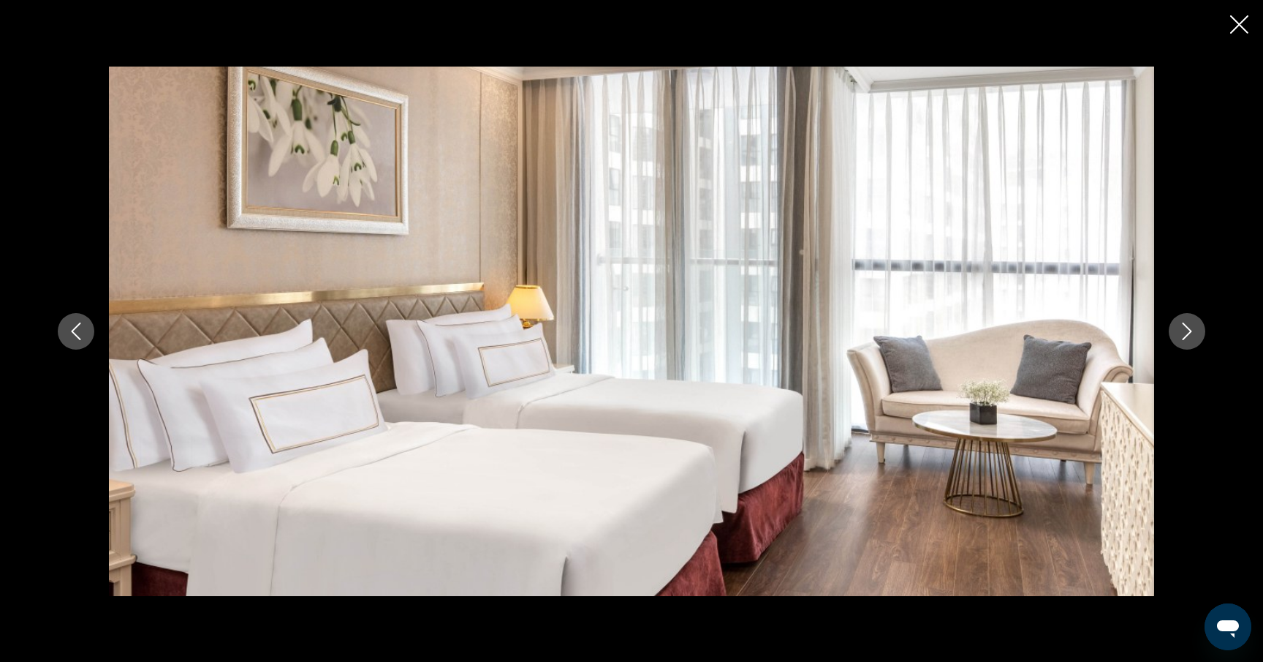
click at [1194, 336] on icon "Next image" at bounding box center [1188, 331] width 18 height 18
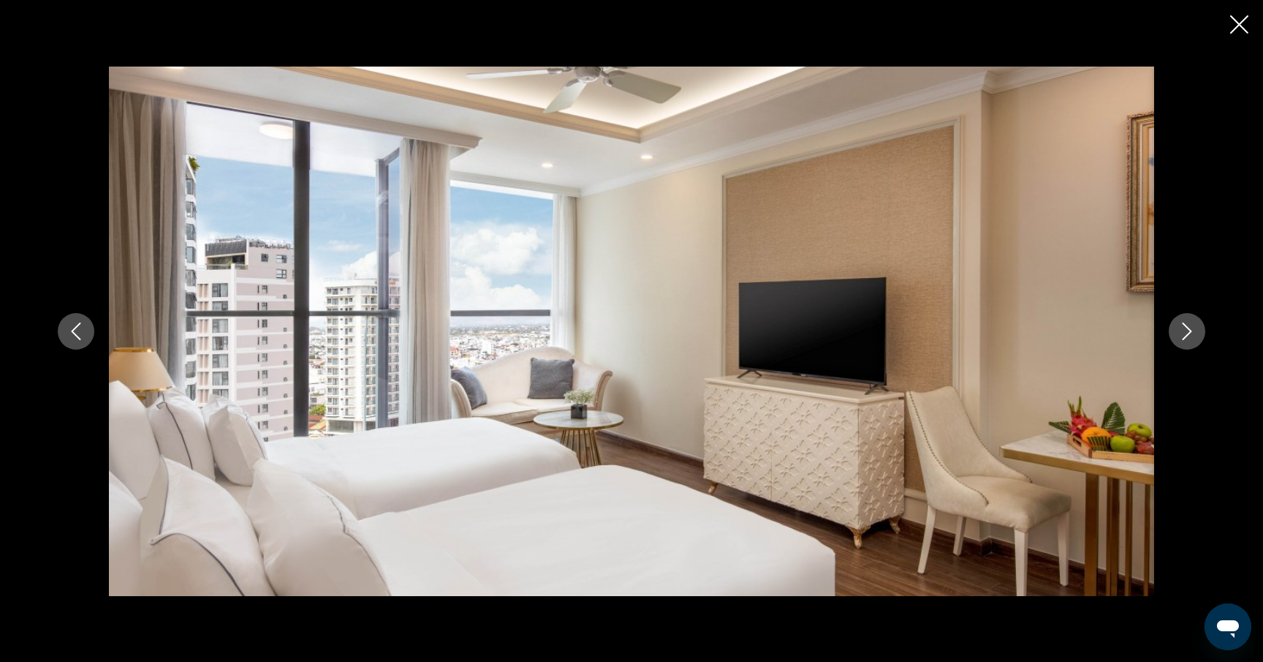
click at [1193, 336] on icon "Next image" at bounding box center [1188, 331] width 18 height 18
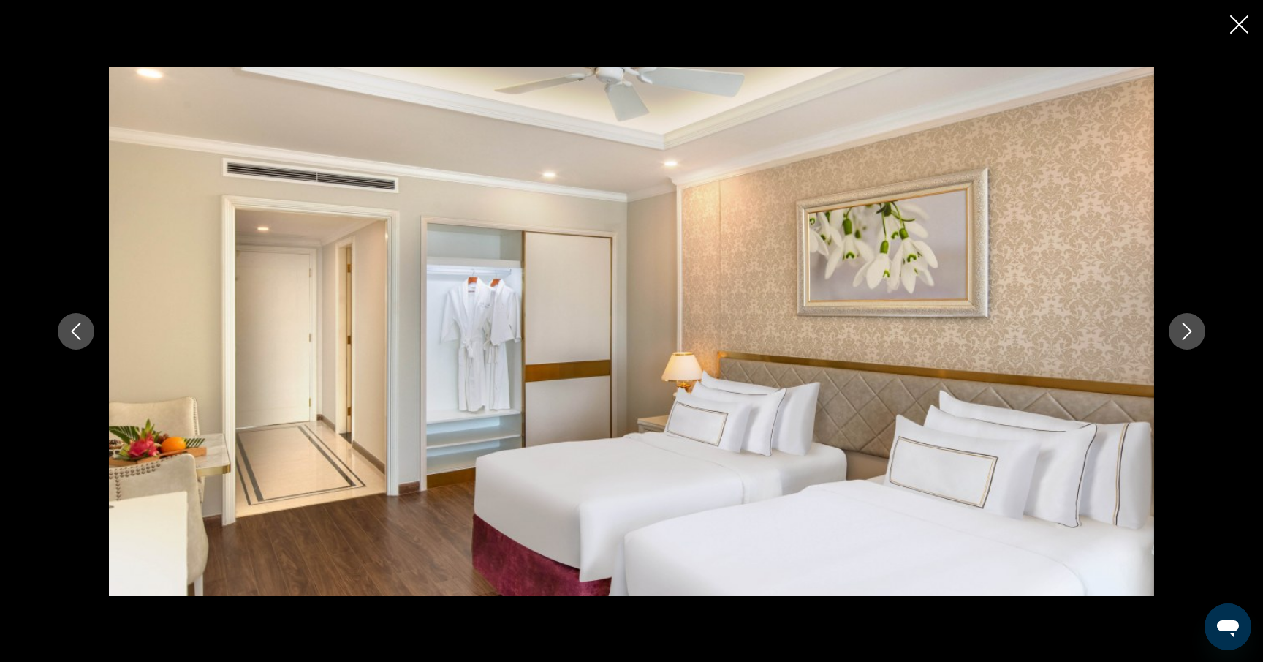
click at [1193, 336] on icon "Next image" at bounding box center [1188, 331] width 18 height 18
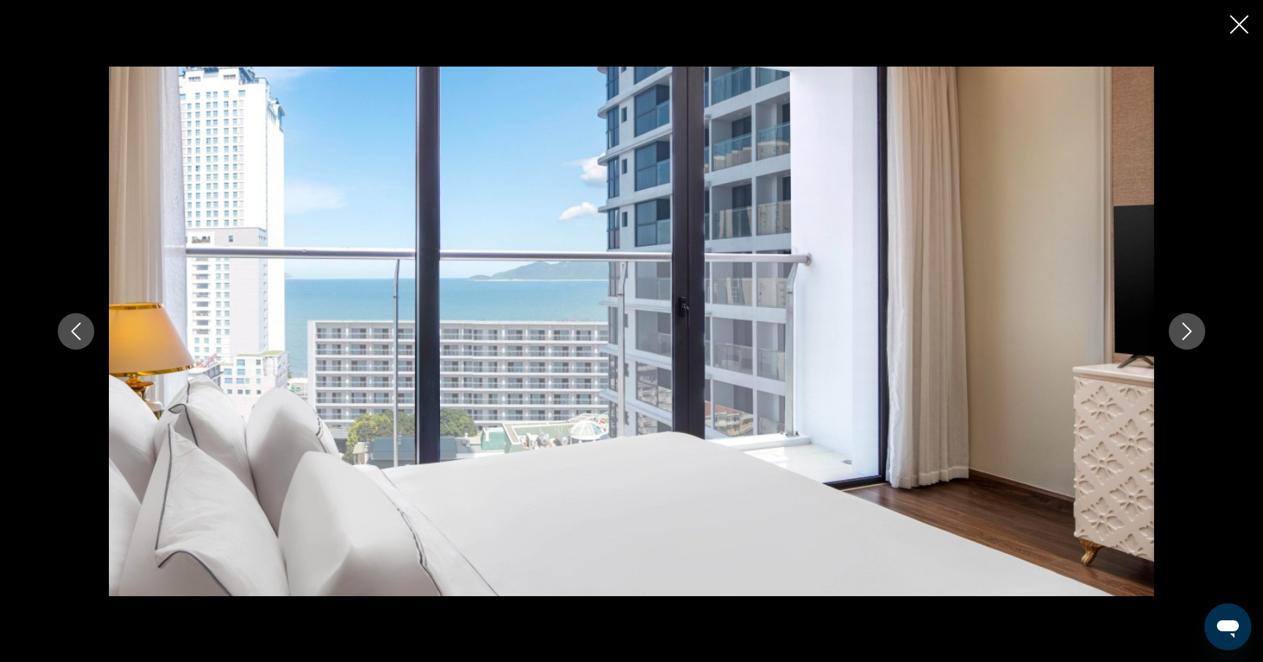
click at [1193, 336] on icon "Next image" at bounding box center [1188, 331] width 18 height 18
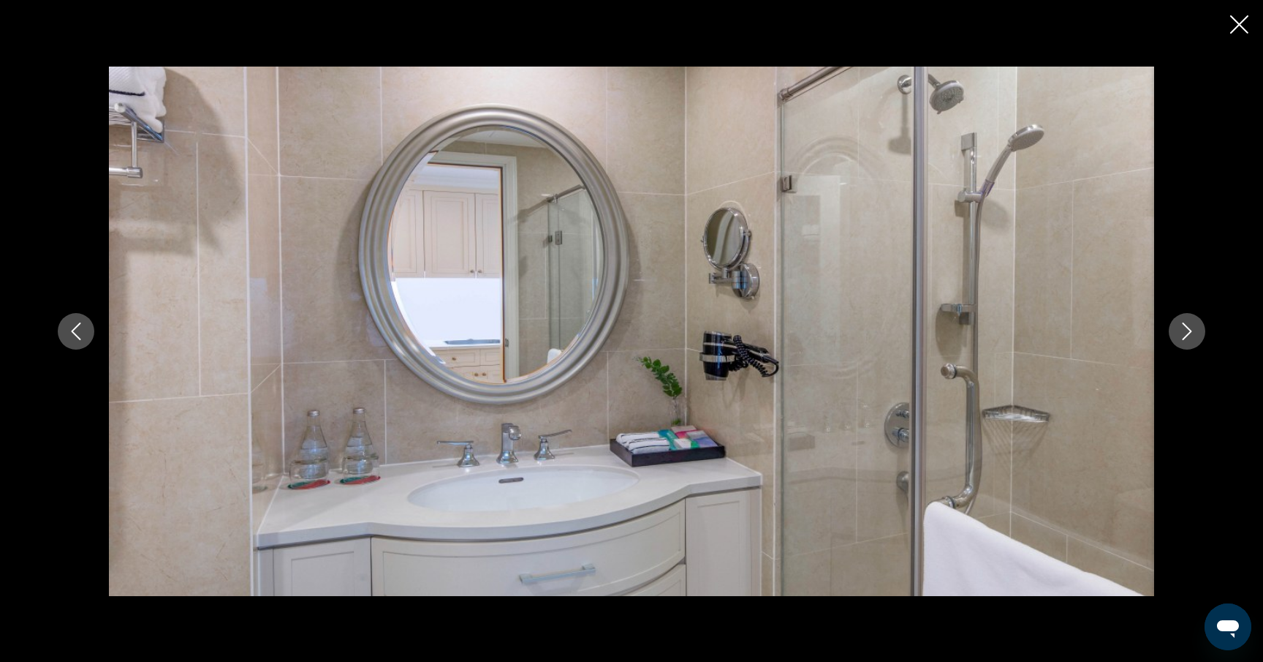
click at [1193, 336] on icon "Next image" at bounding box center [1188, 331] width 18 height 18
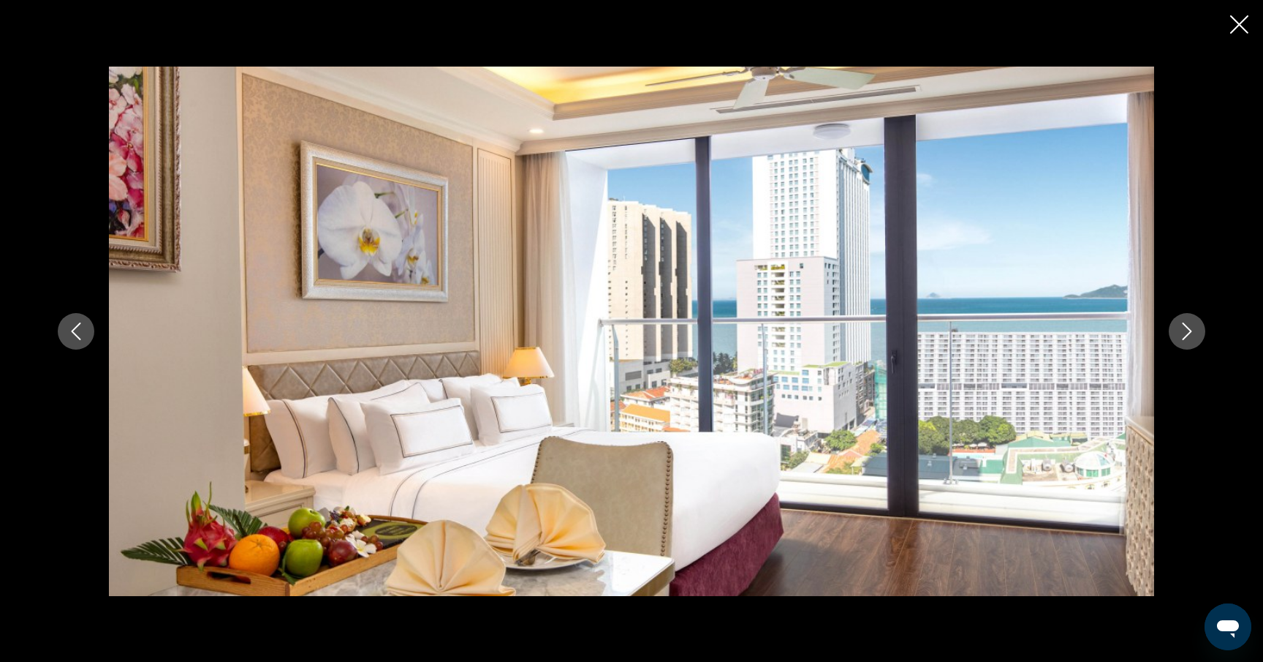
click at [1193, 336] on icon "Next image" at bounding box center [1188, 331] width 18 height 18
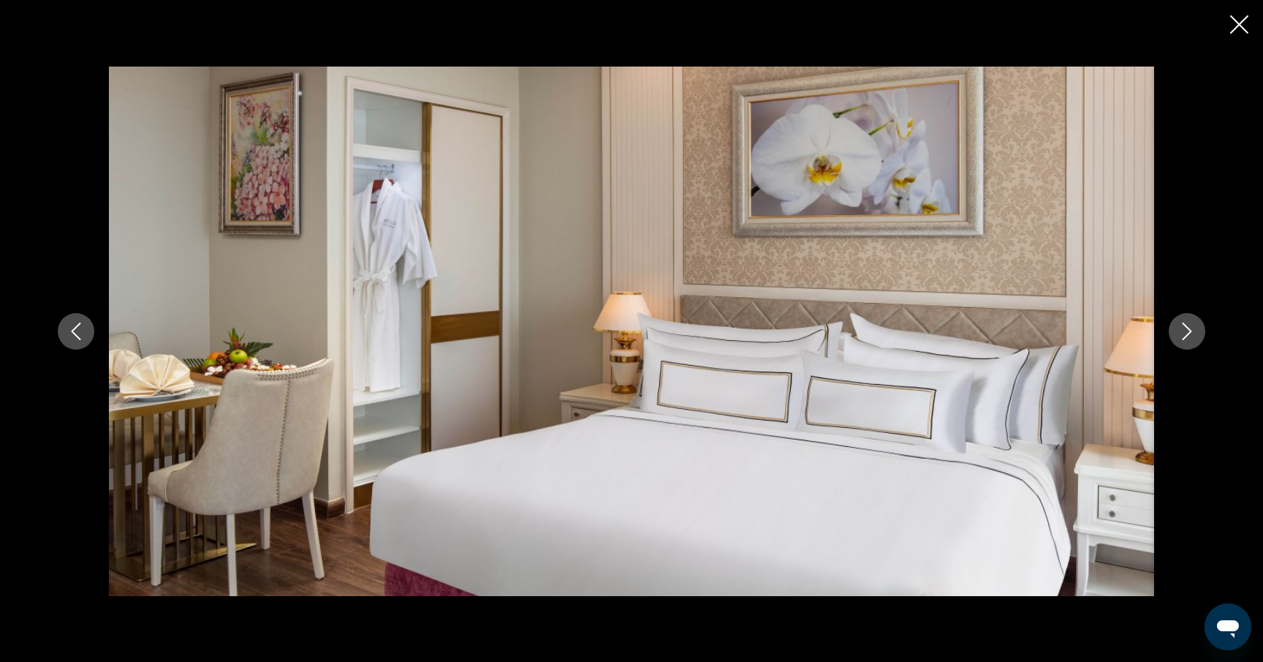
click at [1249, 26] on div "Main content" at bounding box center [631, 331] width 1263 height 662
click at [1248, 35] on button "Close slideshow" at bounding box center [1240, 26] width 18 height 23
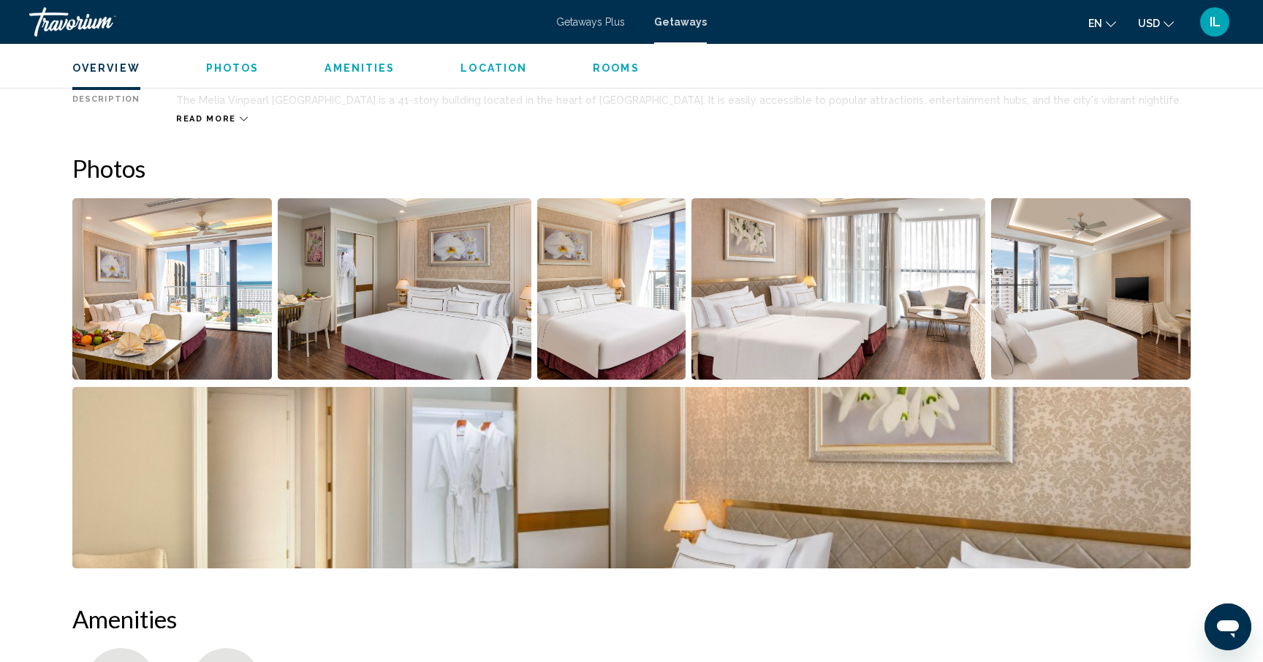
scroll to position [583, 0]
